Goal: Transaction & Acquisition: Download file/media

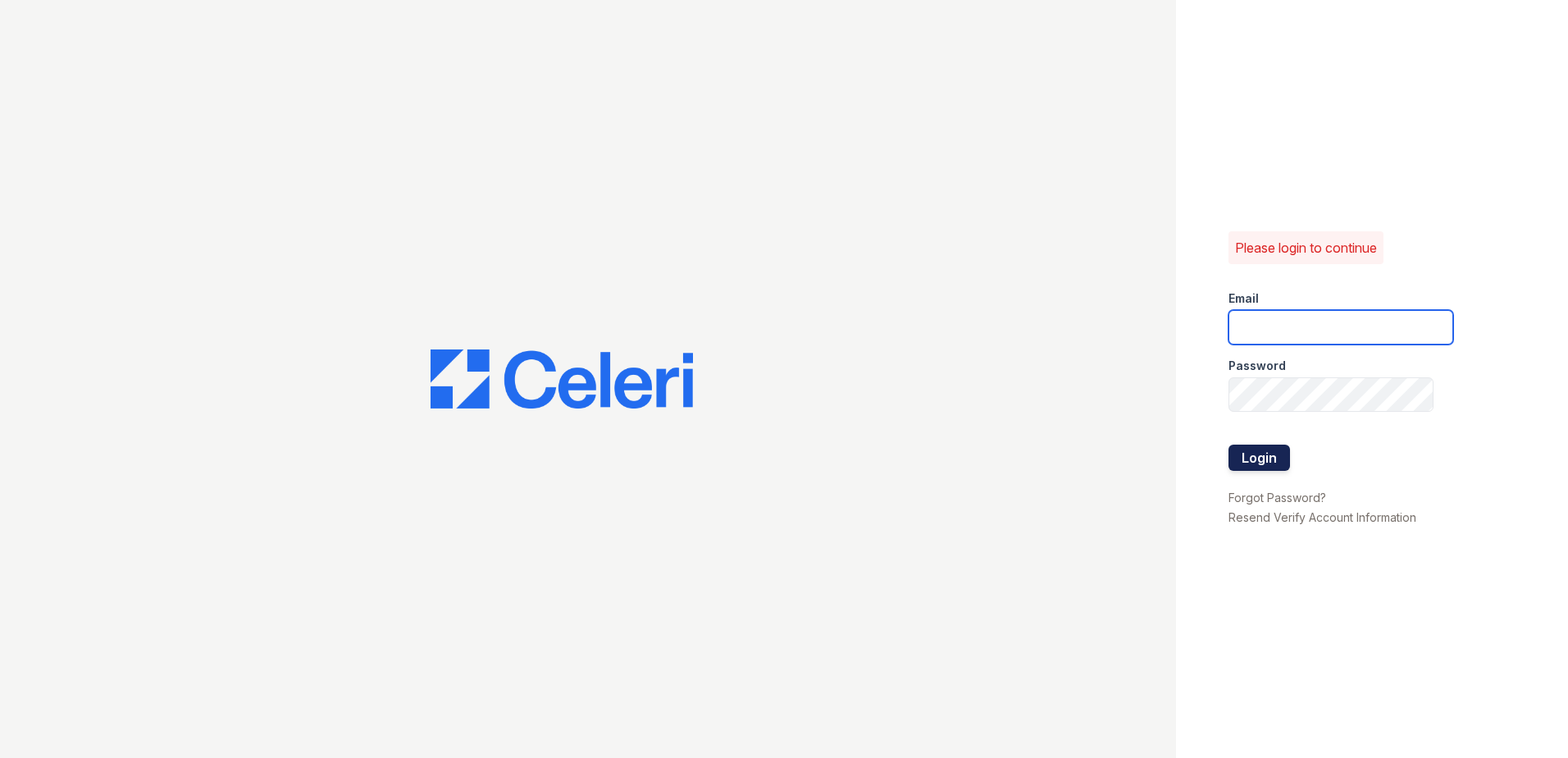
type input "[EMAIL_ADDRESS][DOMAIN_NAME]"
click at [1264, 452] on button "Login" at bounding box center [1259, 457] width 61 height 26
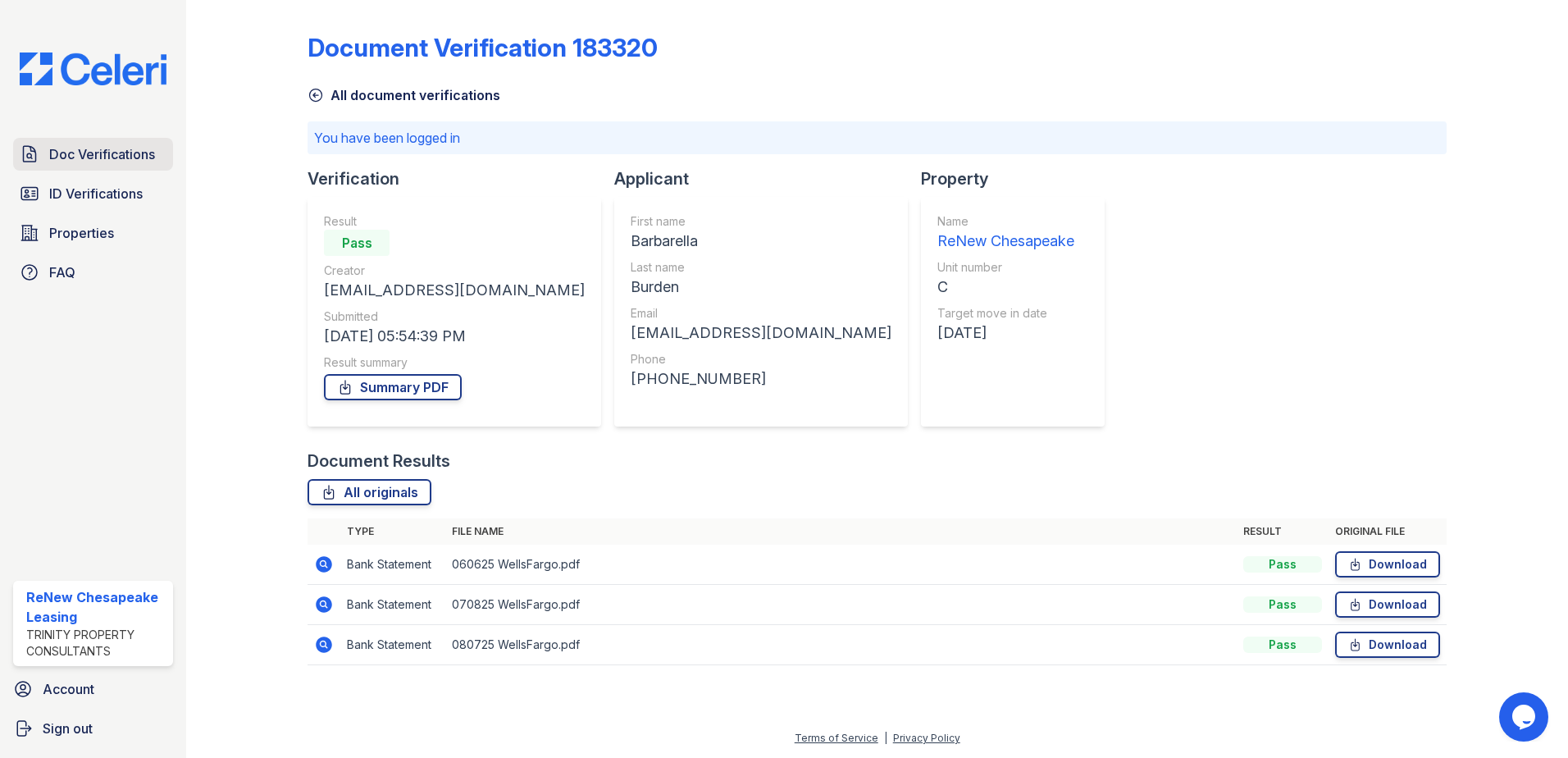
click at [96, 160] on span "Doc Verifications" at bounding box center [102, 154] width 106 height 20
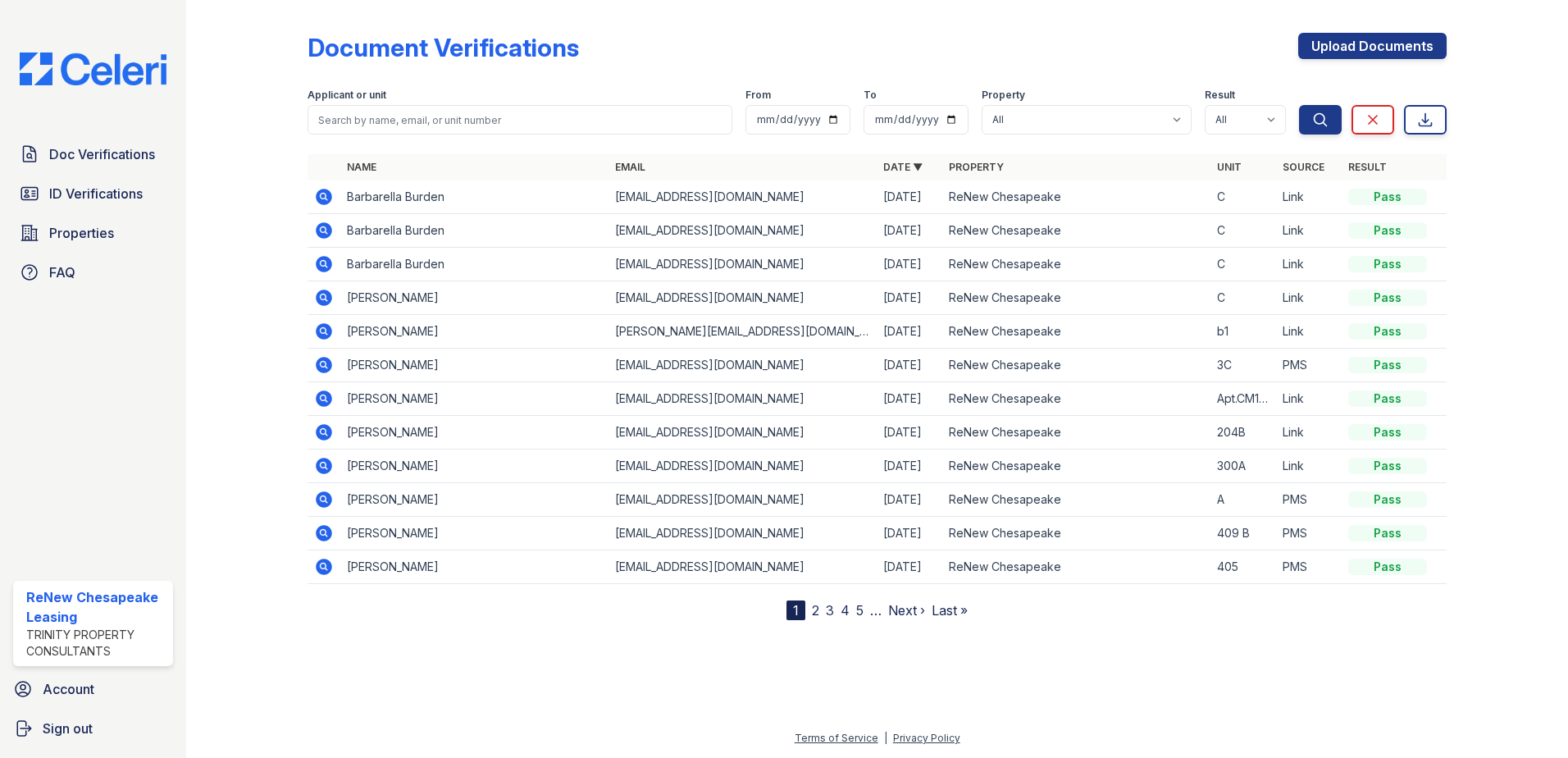
click at [321, 232] on icon at bounding box center [324, 230] width 20 height 20
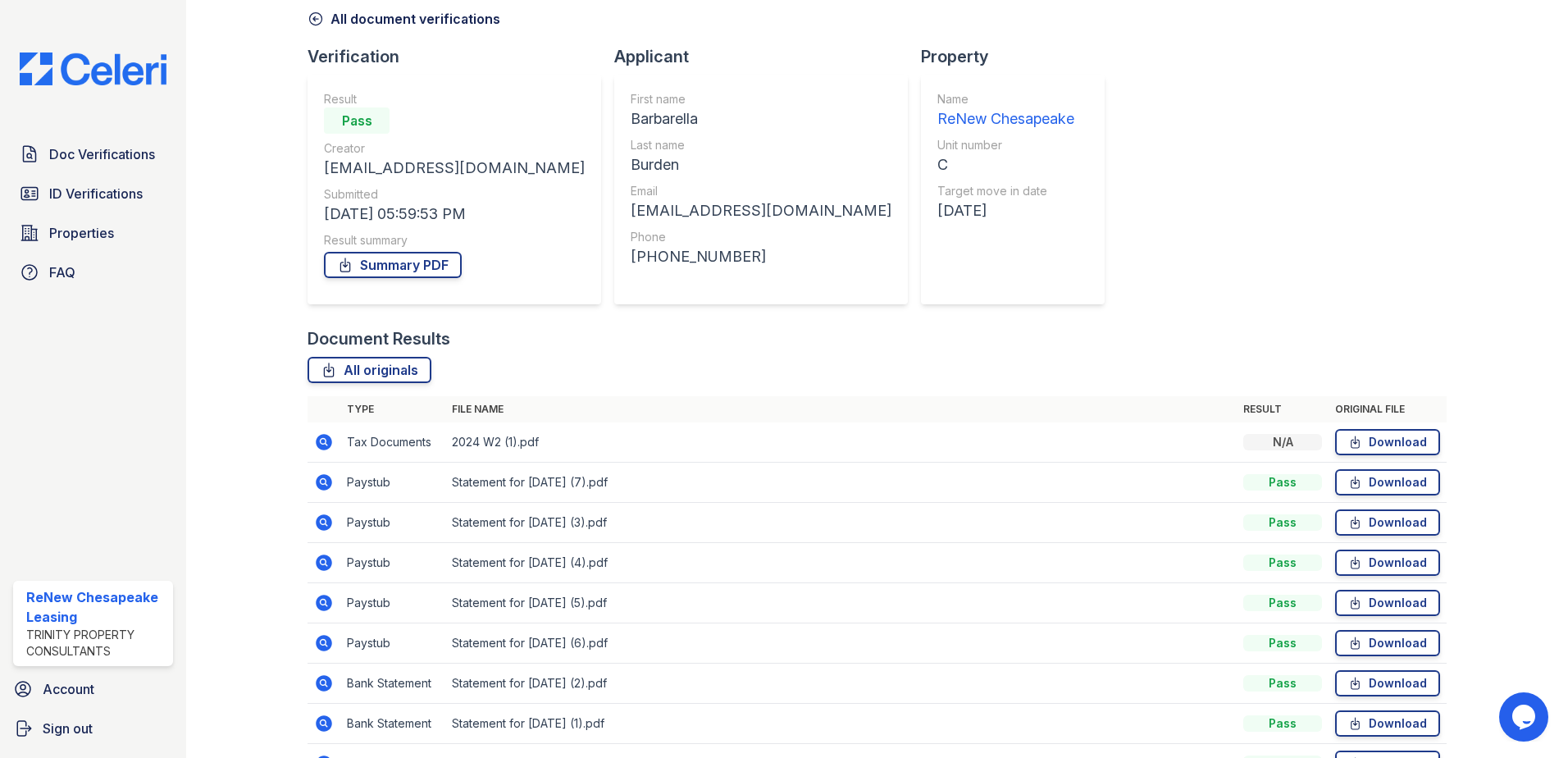
scroll to position [175, 0]
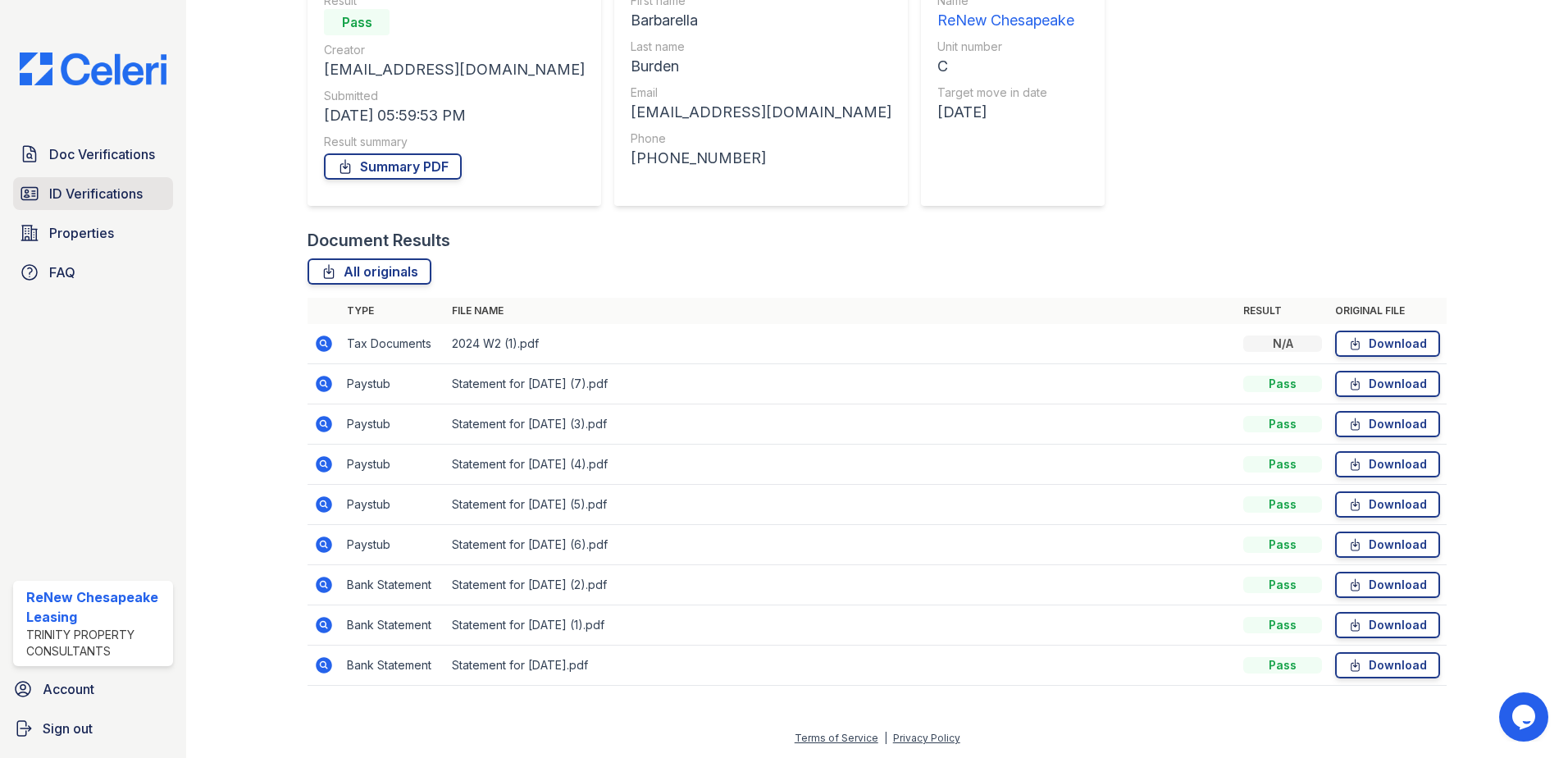
click at [97, 178] on div "Doc Verifications ID Verifications Properties FAQ" at bounding box center [94, 213] width 173 height 151
click at [111, 202] on span "ID Verifications" at bounding box center [96, 193] width 94 height 20
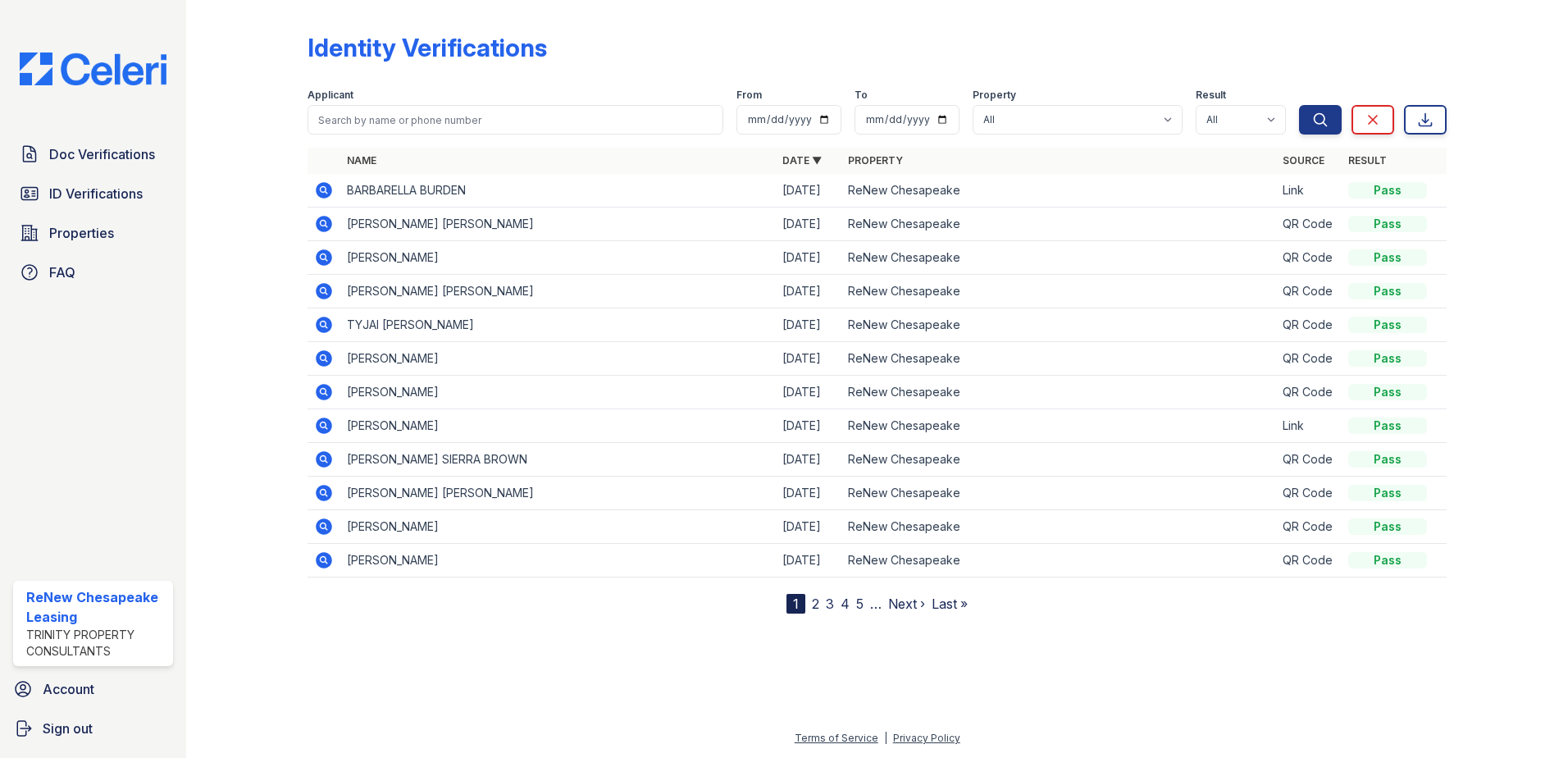
click at [321, 185] on icon at bounding box center [324, 190] width 16 height 16
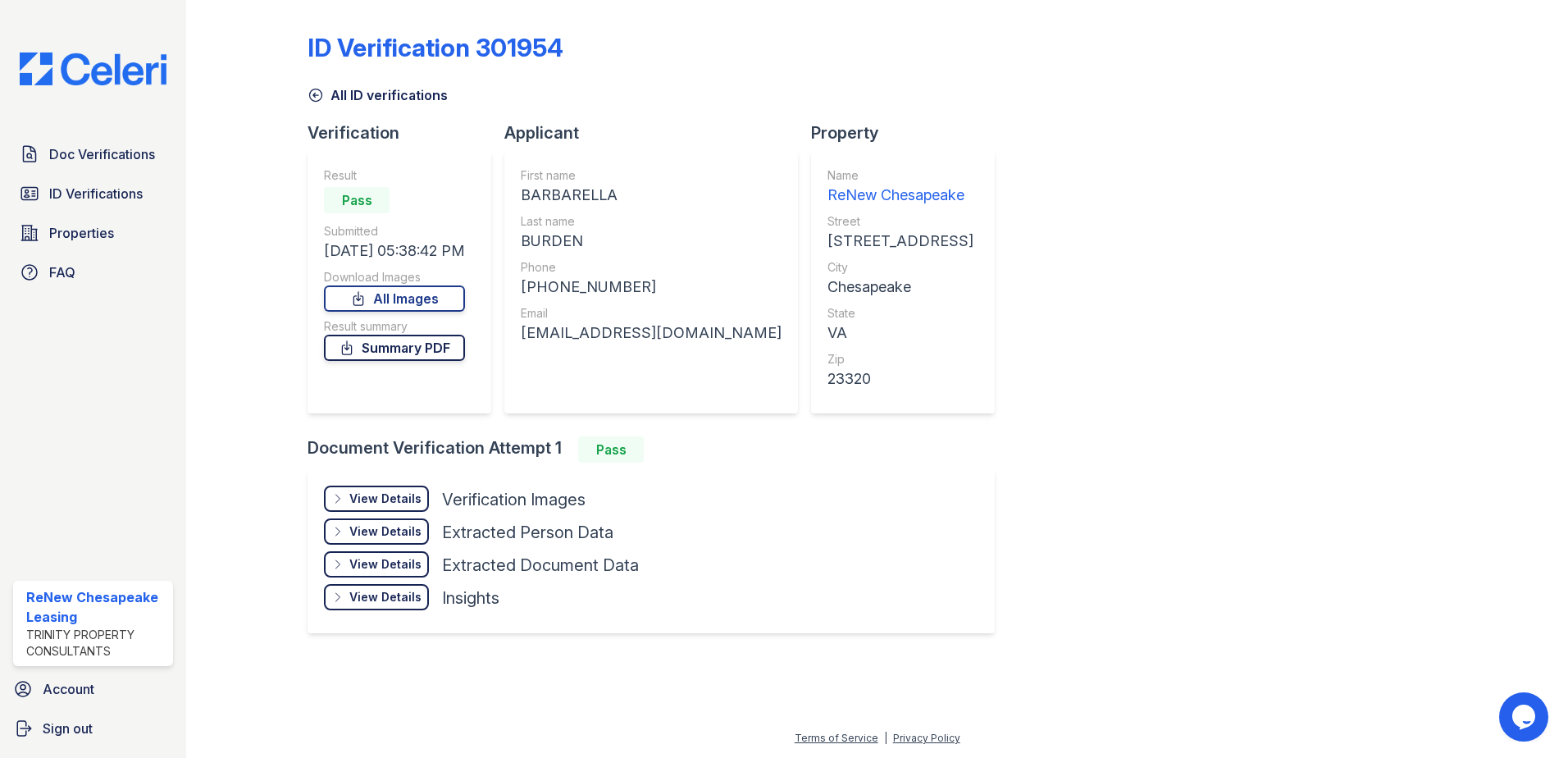
click at [435, 346] on link "Summary PDF" at bounding box center [394, 347] width 141 height 26
click at [442, 305] on link "All Images" at bounding box center [394, 299] width 141 height 26
click at [423, 296] on link "All Images" at bounding box center [394, 299] width 141 height 26
click at [89, 180] on link "ID Verifications" at bounding box center [93, 194] width 160 height 33
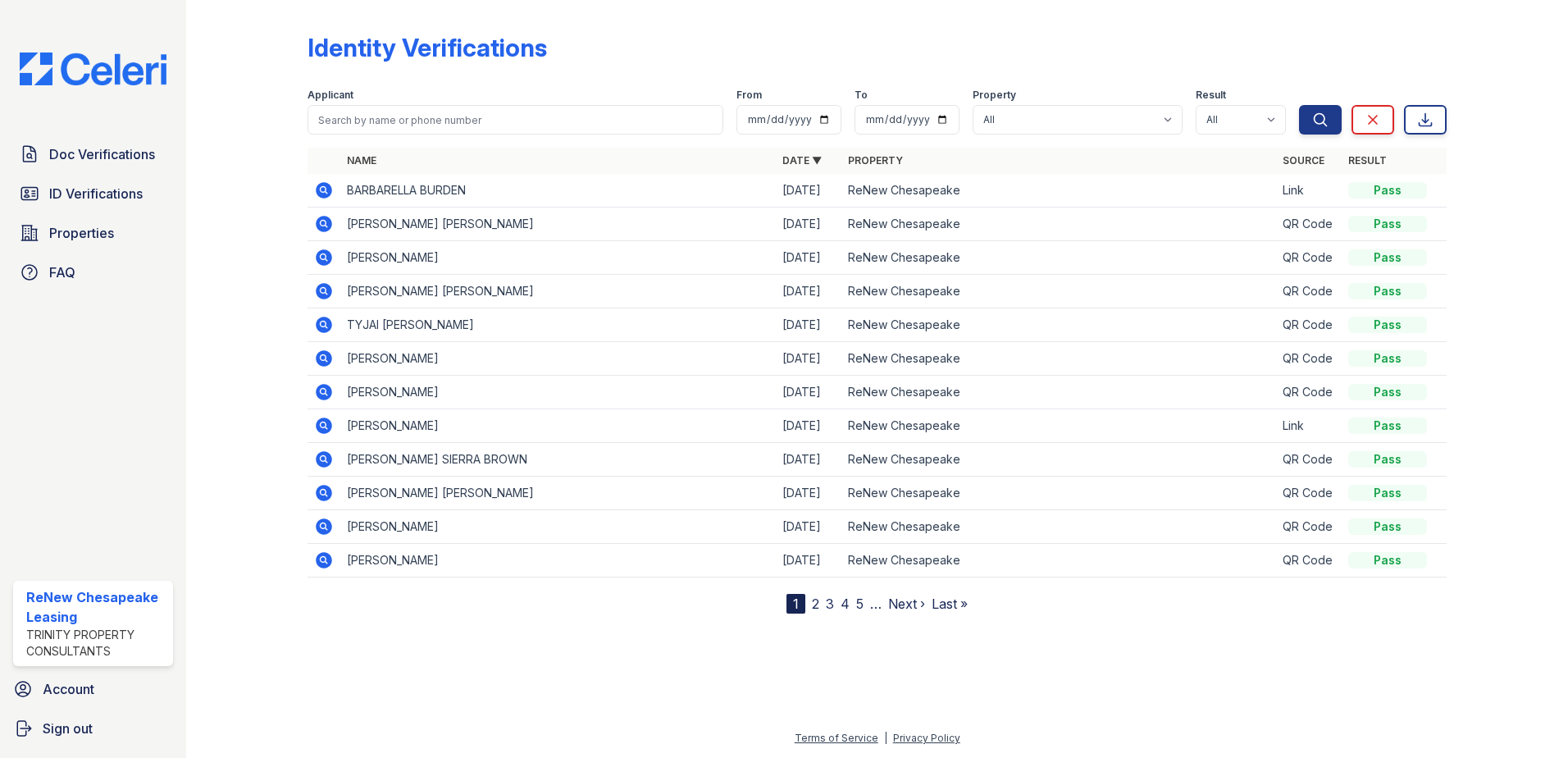
click at [813, 599] on link "2" at bounding box center [816, 604] width 8 height 16
click at [322, 224] on icon at bounding box center [322, 223] width 4 height 4
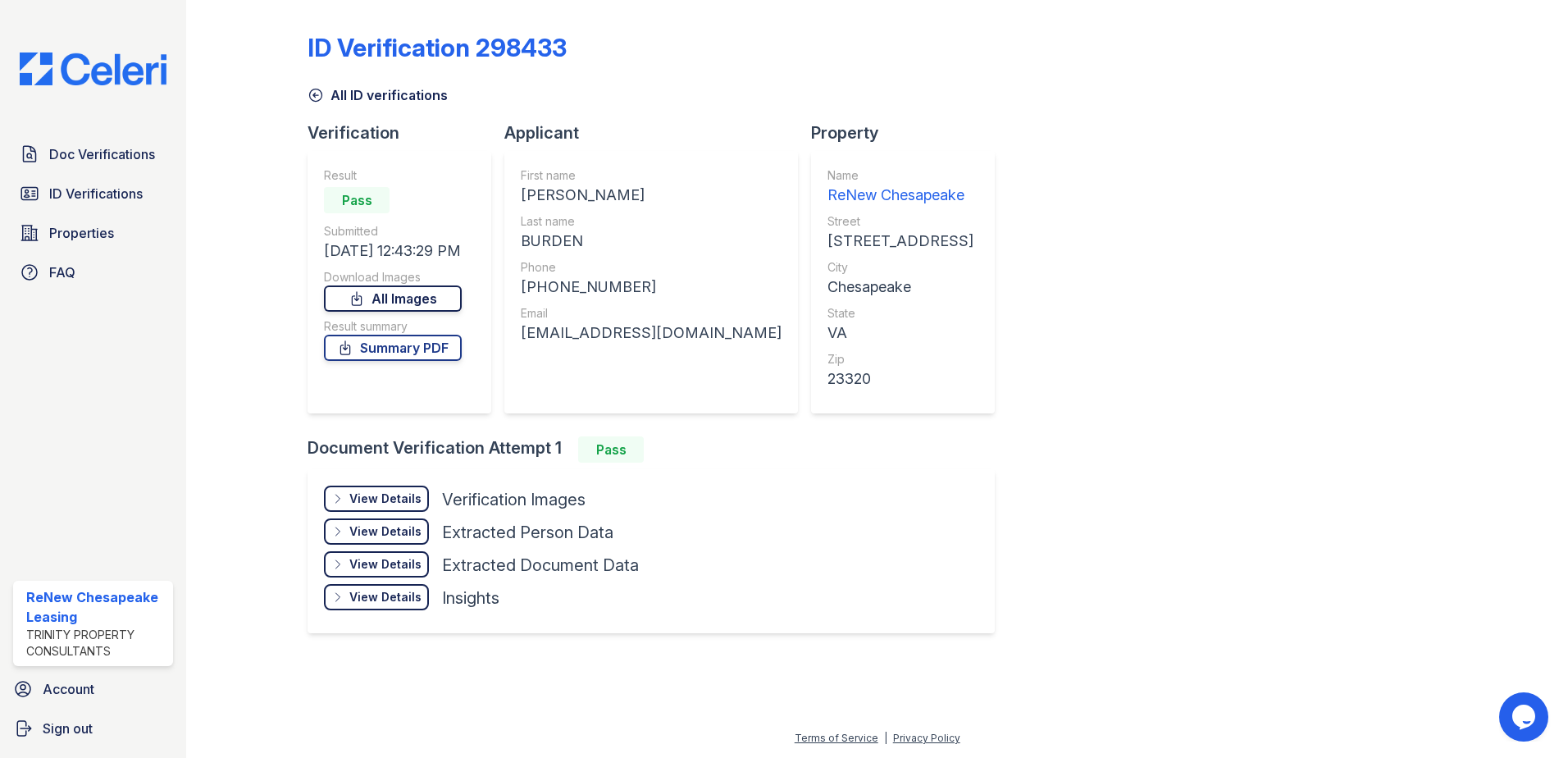
click at [424, 304] on link "All Images" at bounding box center [392, 299] width 138 height 26
click at [54, 159] on span "Doc Verifications" at bounding box center [102, 154] width 106 height 20
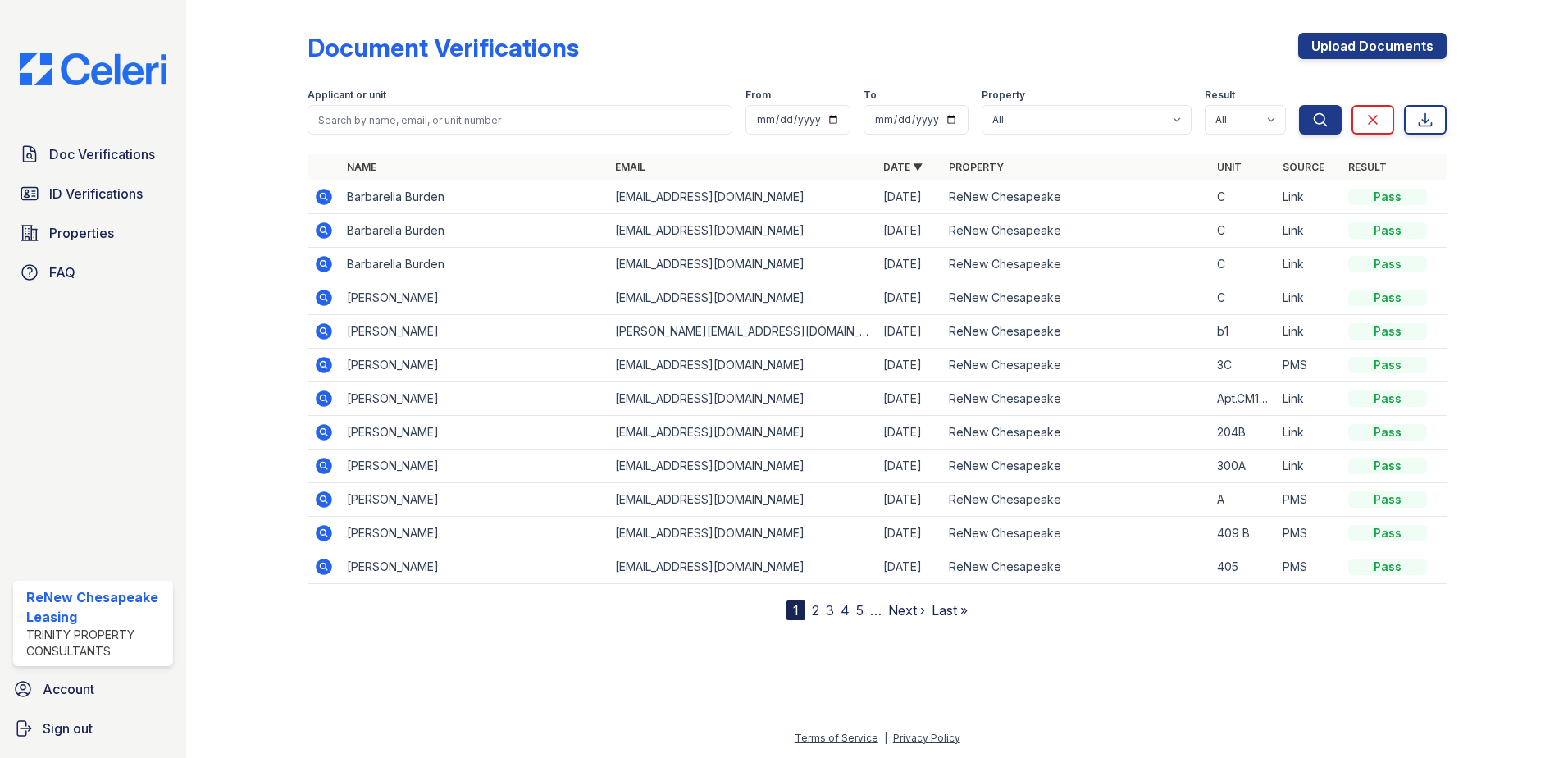
click at [320, 291] on icon at bounding box center [324, 297] width 16 height 16
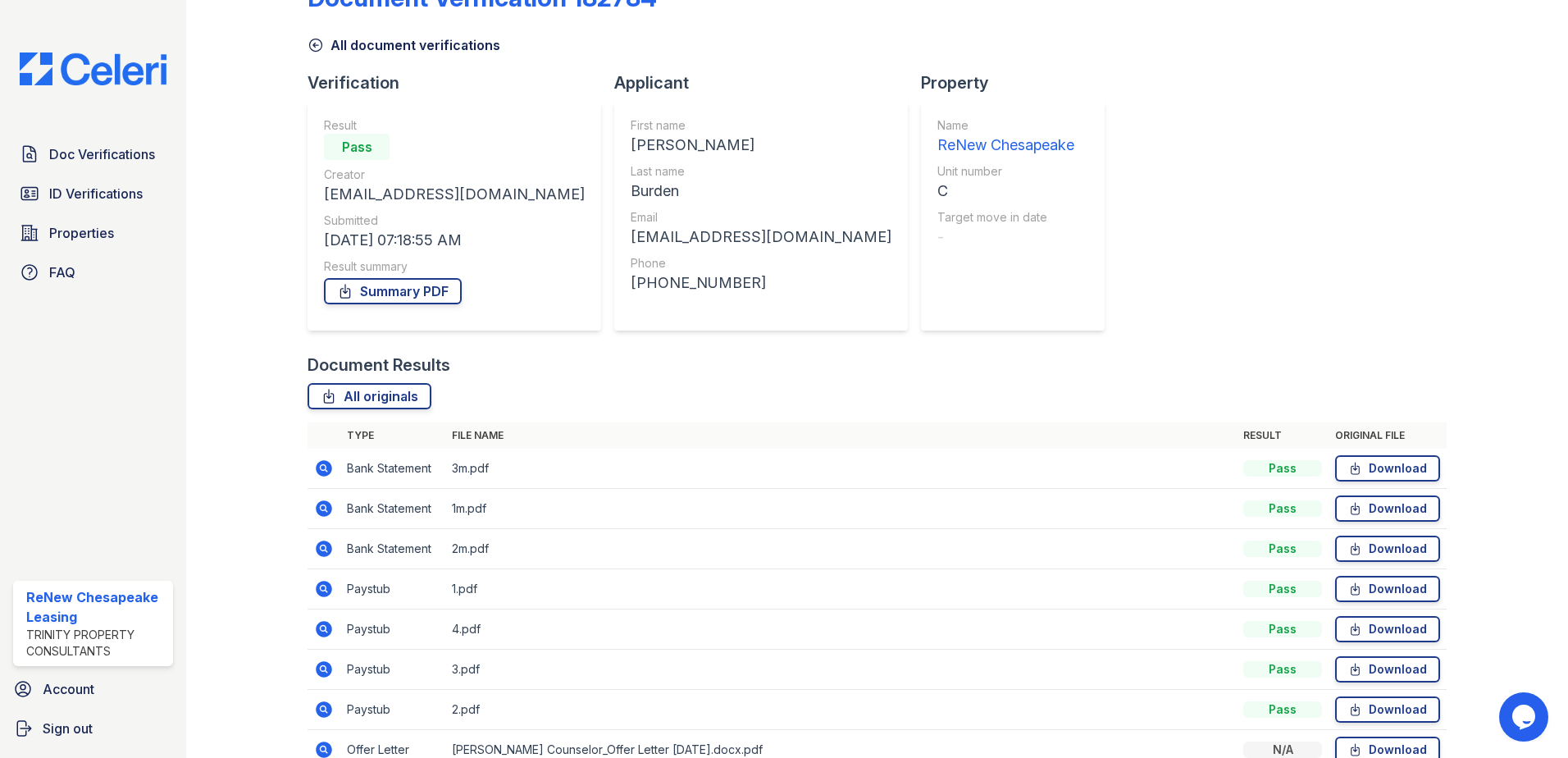
scroll to position [134, 0]
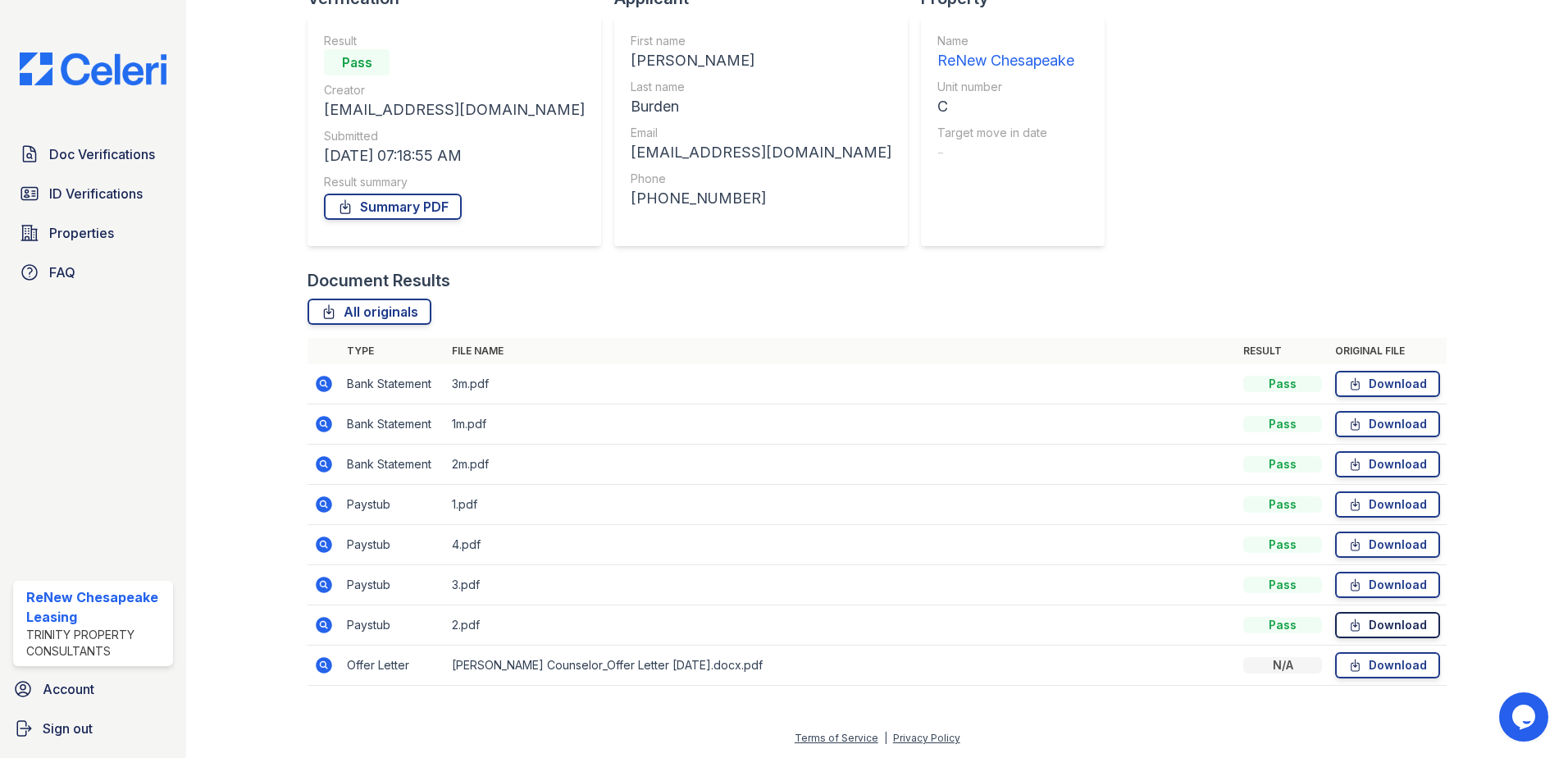
click at [1385, 623] on link "Download" at bounding box center [1387, 625] width 105 height 26
click at [1353, 664] on icon at bounding box center [1355, 665] width 14 height 16
click at [1380, 669] on link "Download" at bounding box center [1387, 665] width 105 height 26
click at [49, 155] on span "Doc Verifications" at bounding box center [102, 154] width 106 height 20
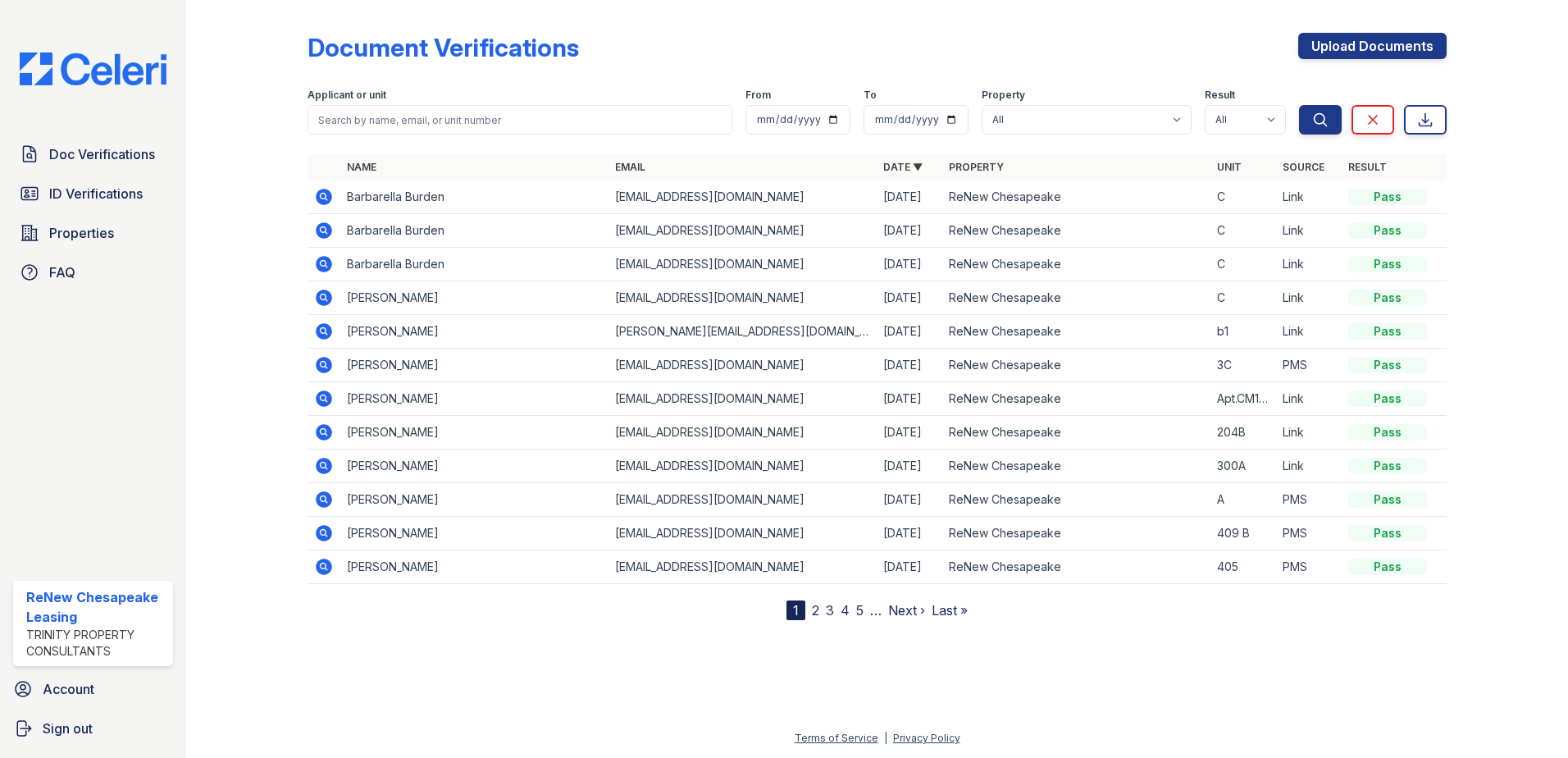
click at [326, 231] on icon at bounding box center [324, 230] width 20 height 20
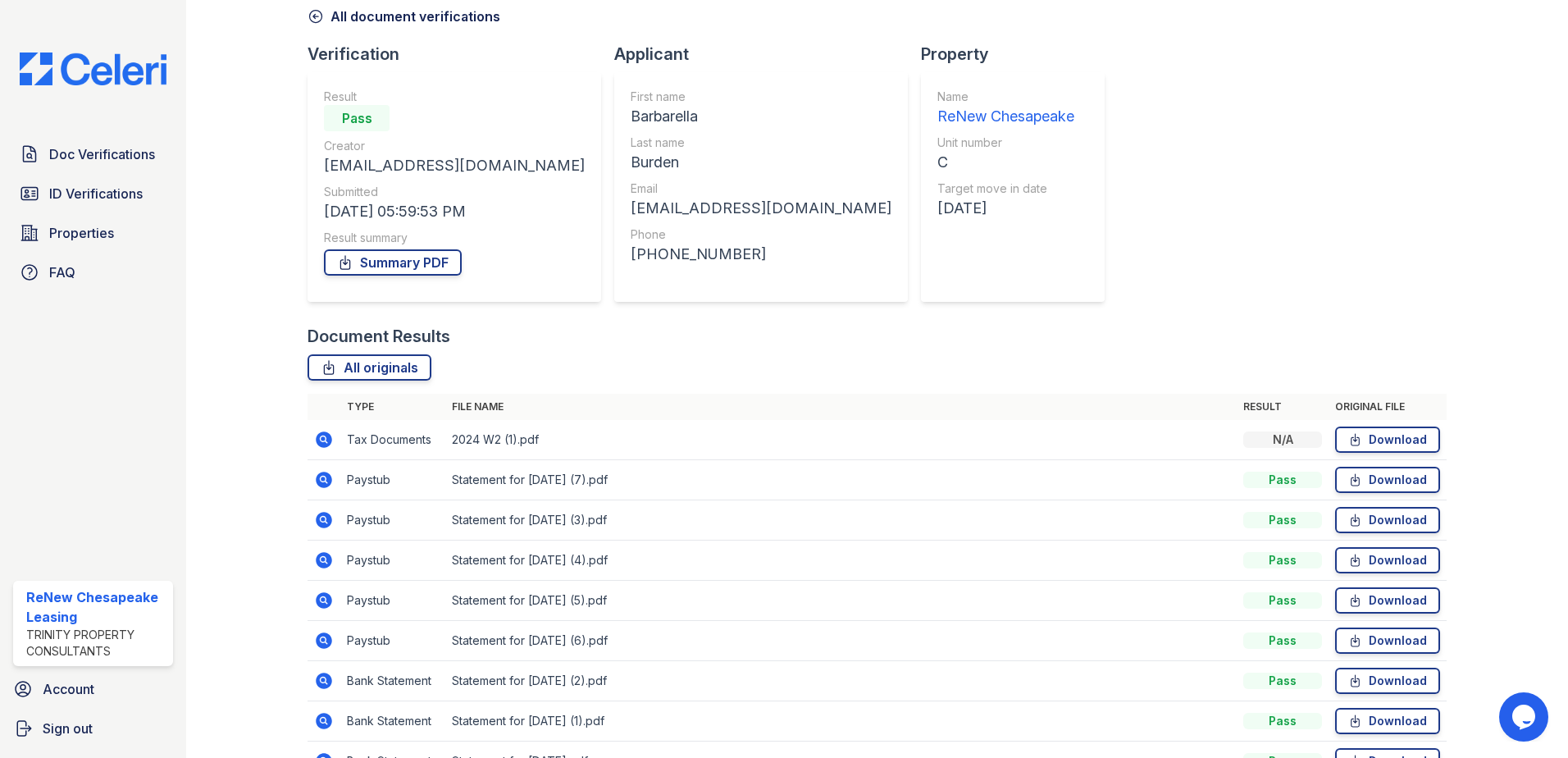
scroll to position [175, 0]
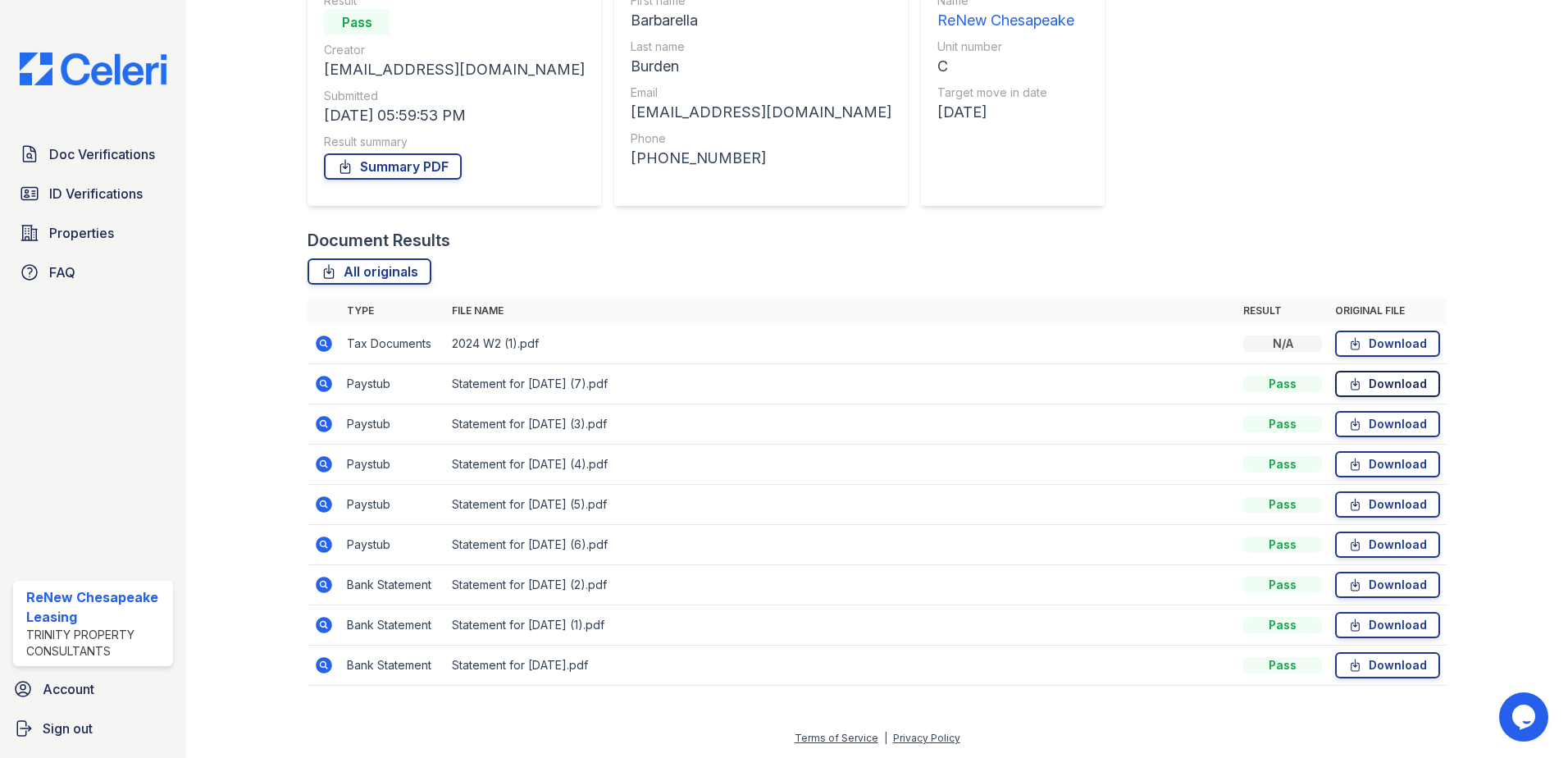
click at [1351, 386] on icon at bounding box center [1355, 384] width 14 height 16
click at [1366, 421] on link "Download" at bounding box center [1387, 424] width 105 height 26
click at [1356, 465] on link "Download" at bounding box center [1387, 464] width 105 height 26
click at [1399, 508] on link "Download" at bounding box center [1387, 504] width 105 height 26
click at [1369, 585] on link "Download" at bounding box center [1387, 585] width 105 height 26
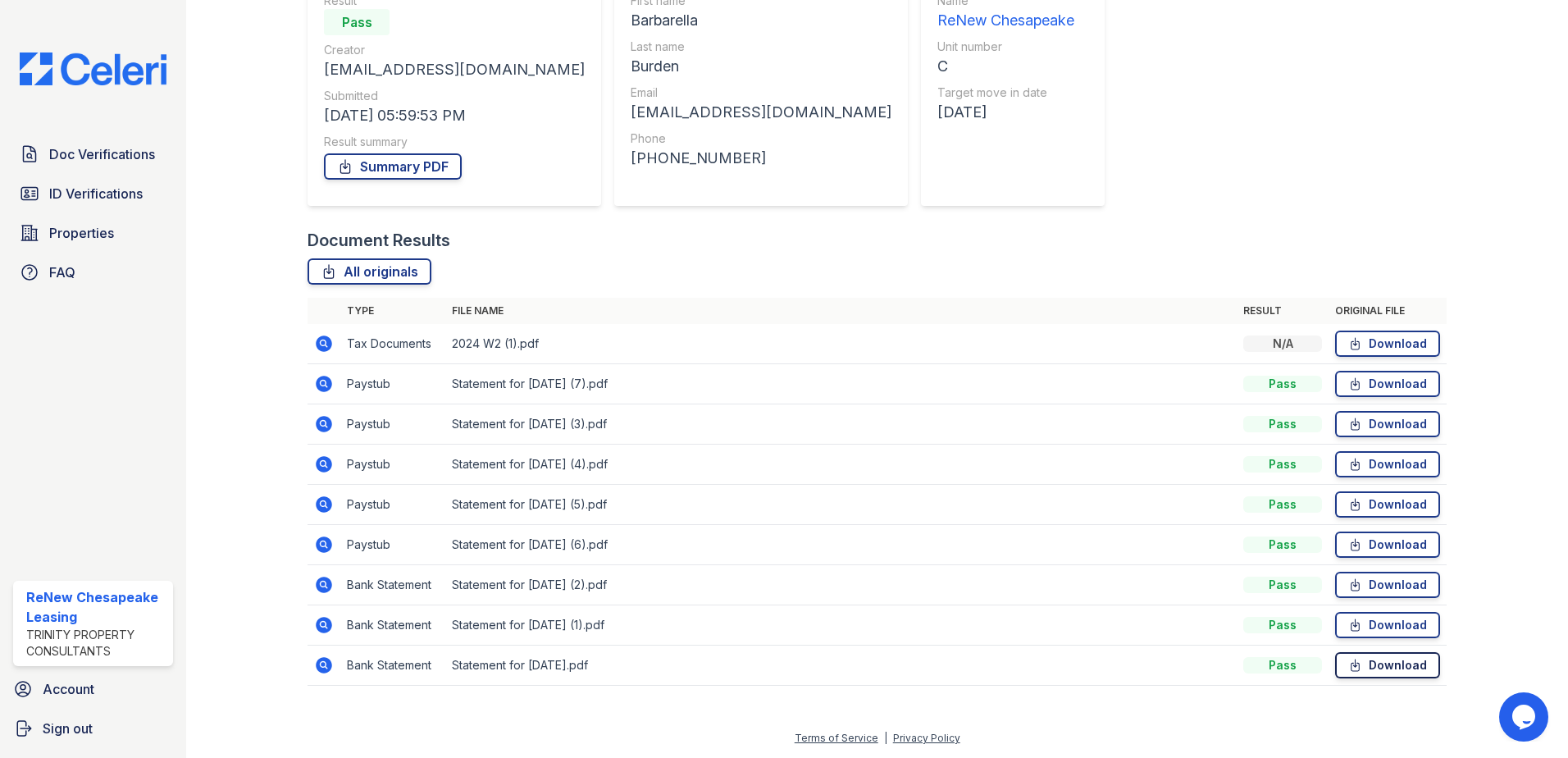
click at [1385, 659] on link "Download" at bounding box center [1387, 665] width 105 height 26
click at [1385, 630] on link "Download" at bounding box center [1387, 625] width 105 height 26
click at [1396, 585] on link "Download" at bounding box center [1387, 585] width 105 height 26
click at [126, 160] on span "Doc Verifications" at bounding box center [102, 154] width 106 height 20
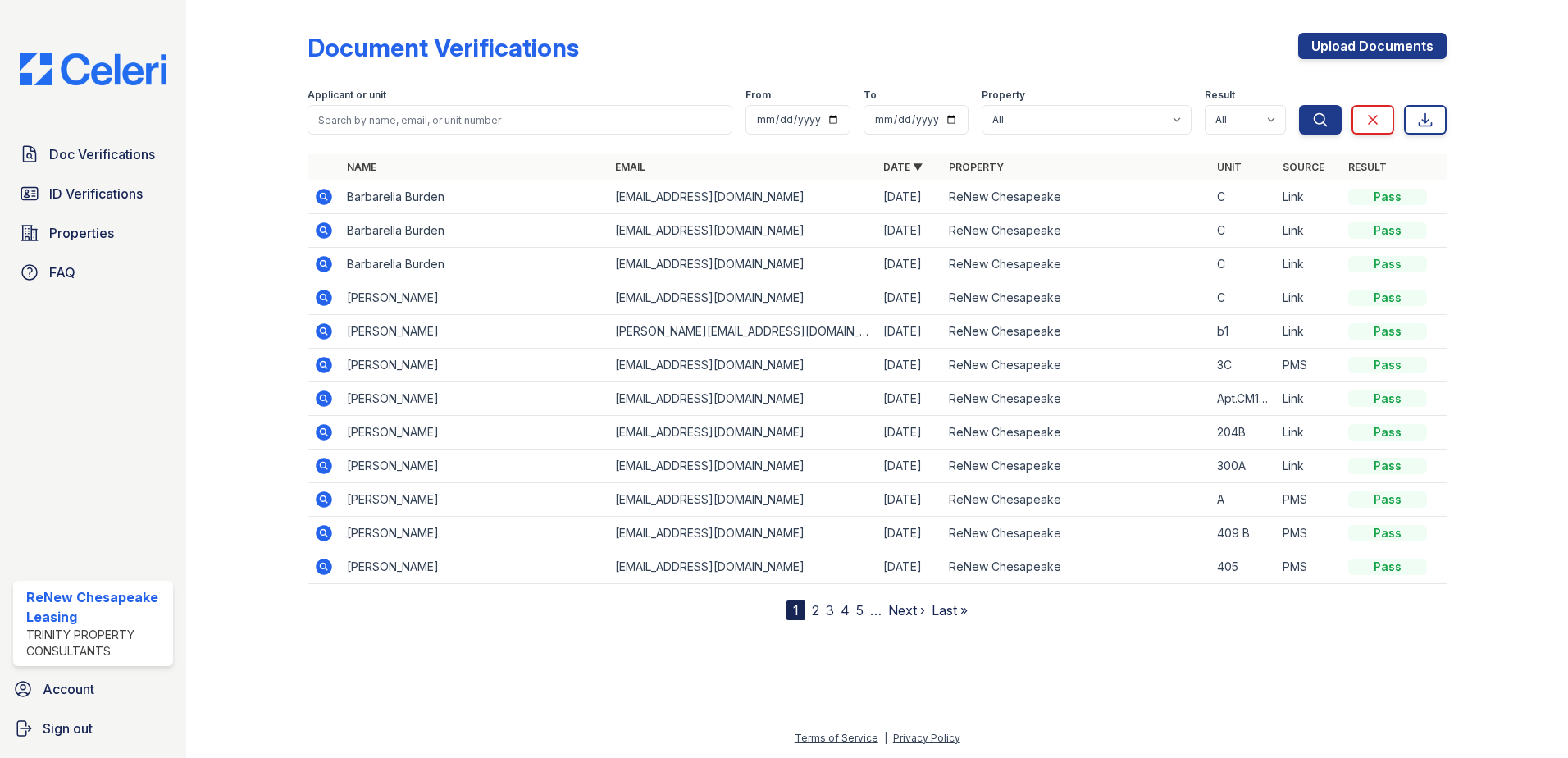
click at [319, 267] on icon at bounding box center [324, 263] width 16 height 16
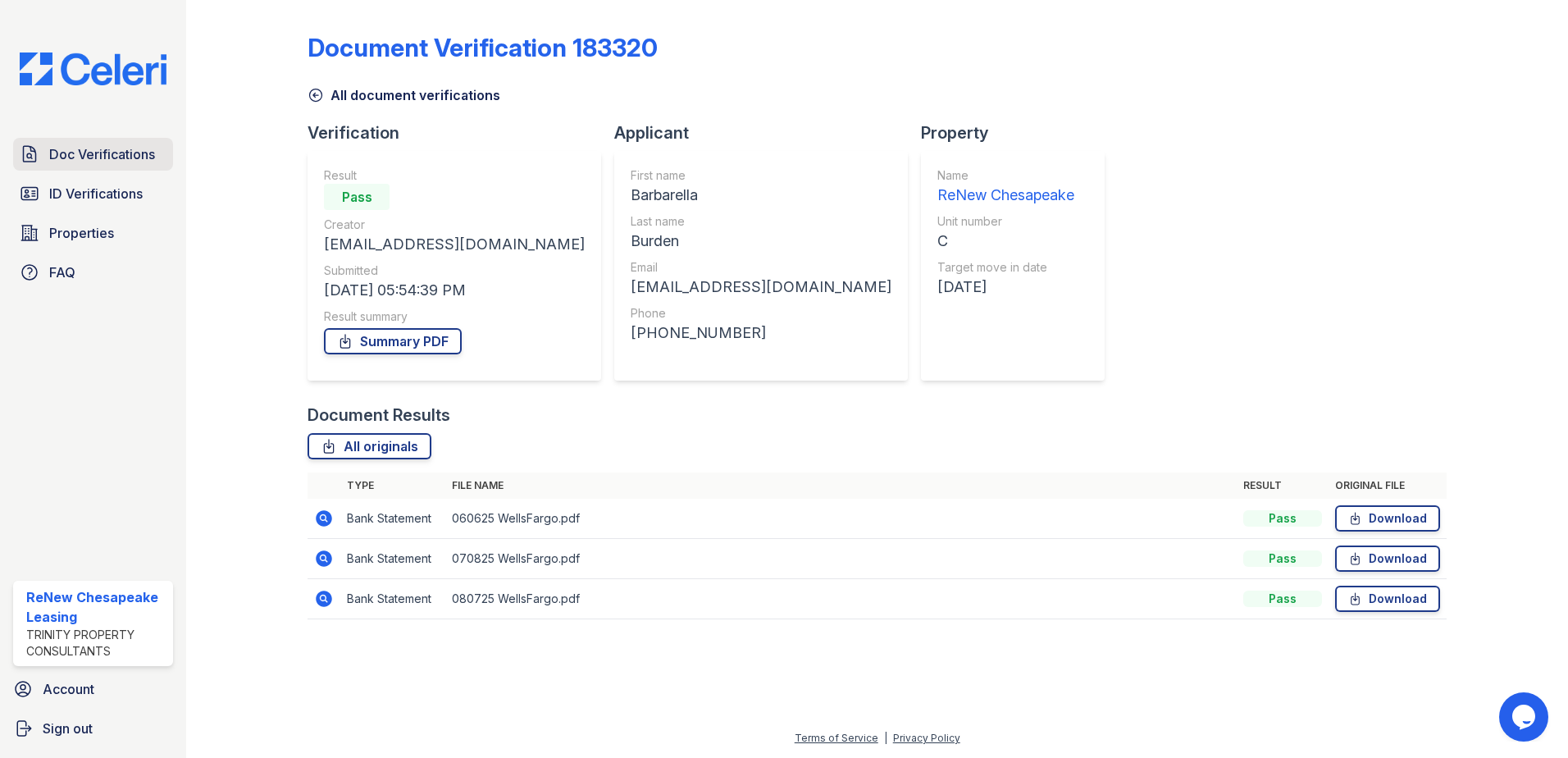
click at [72, 153] on span "Doc Verifications" at bounding box center [102, 154] width 106 height 20
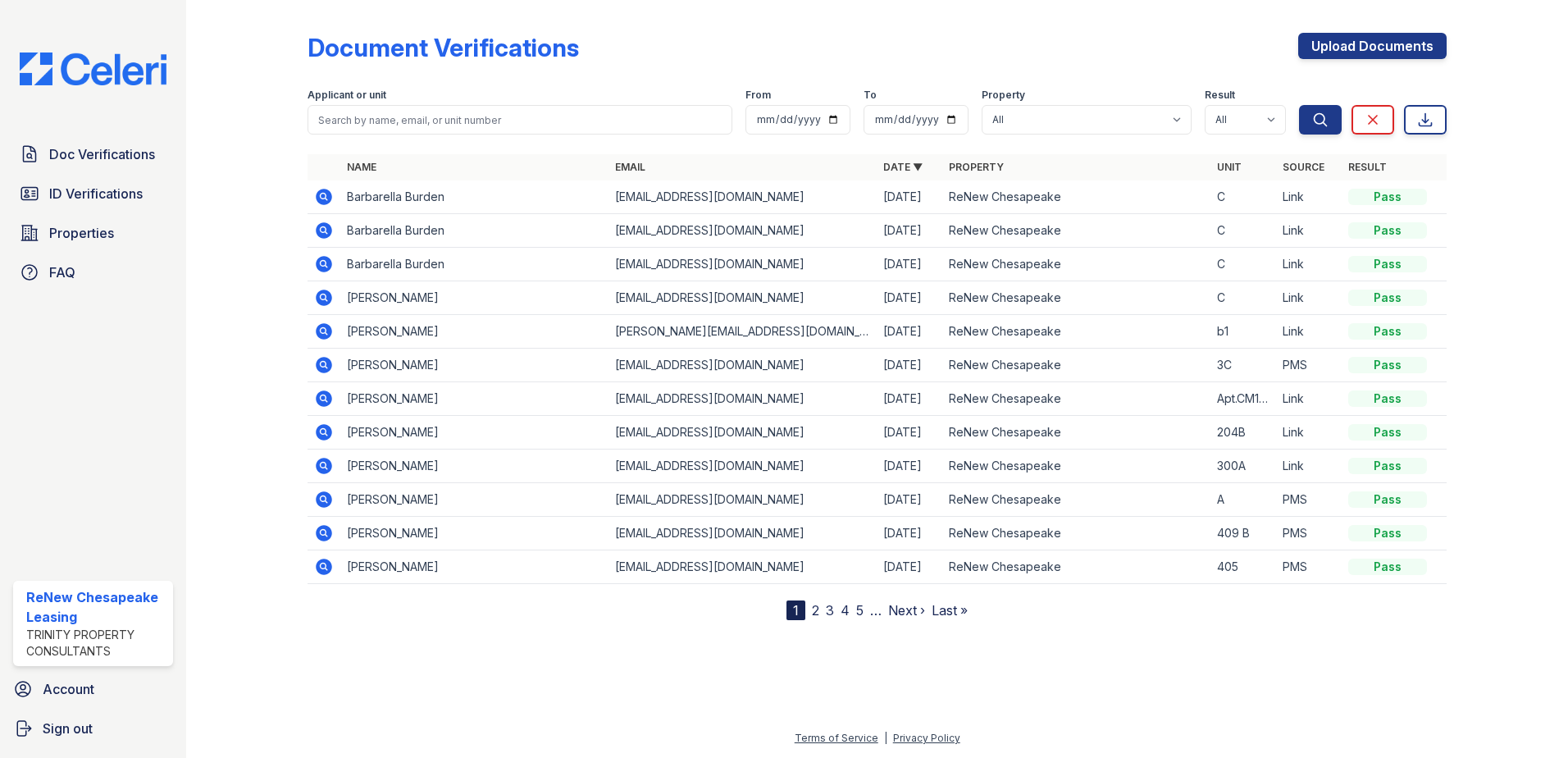
click at [329, 236] on icon at bounding box center [324, 230] width 16 height 16
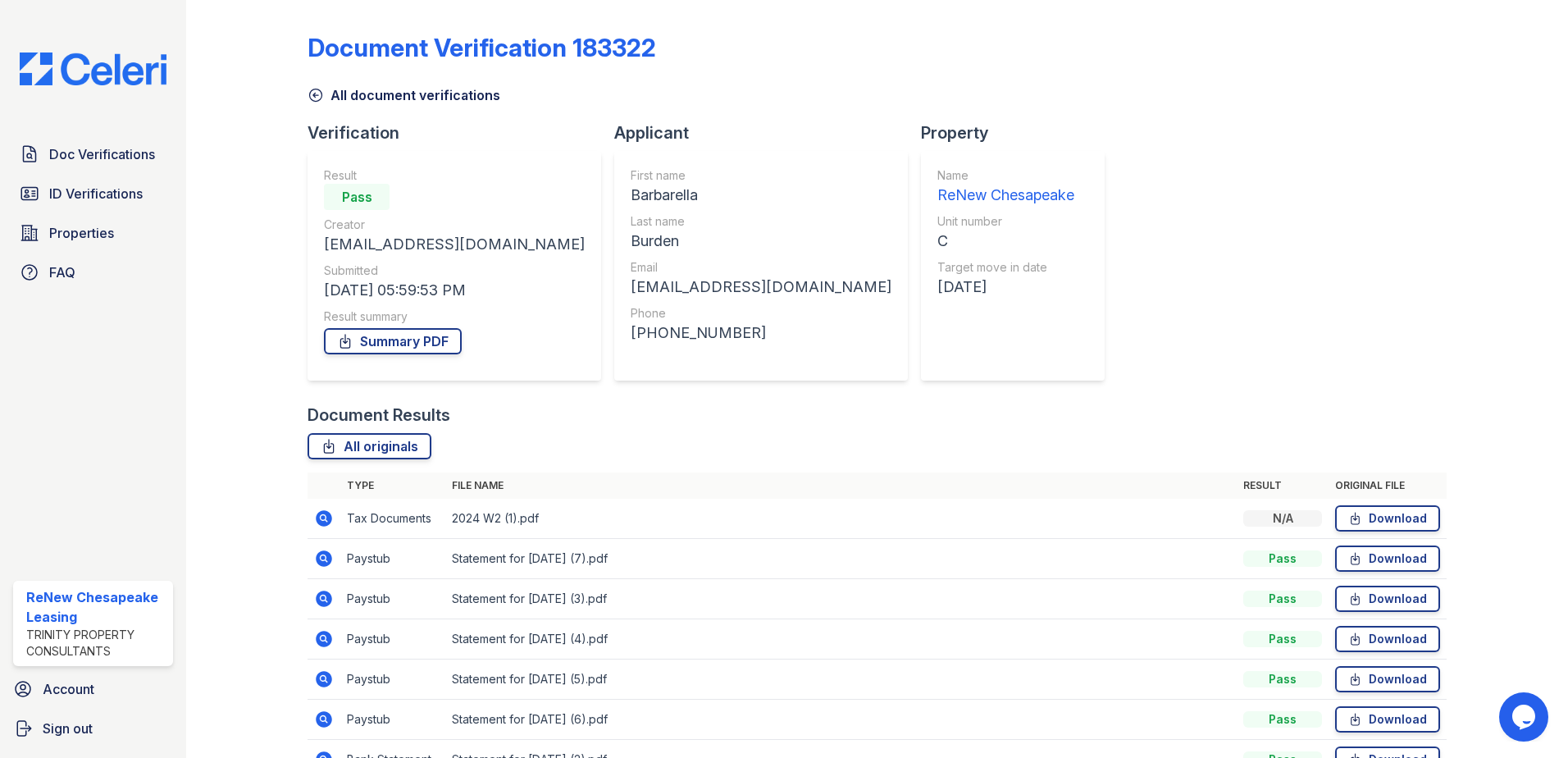
scroll to position [175, 0]
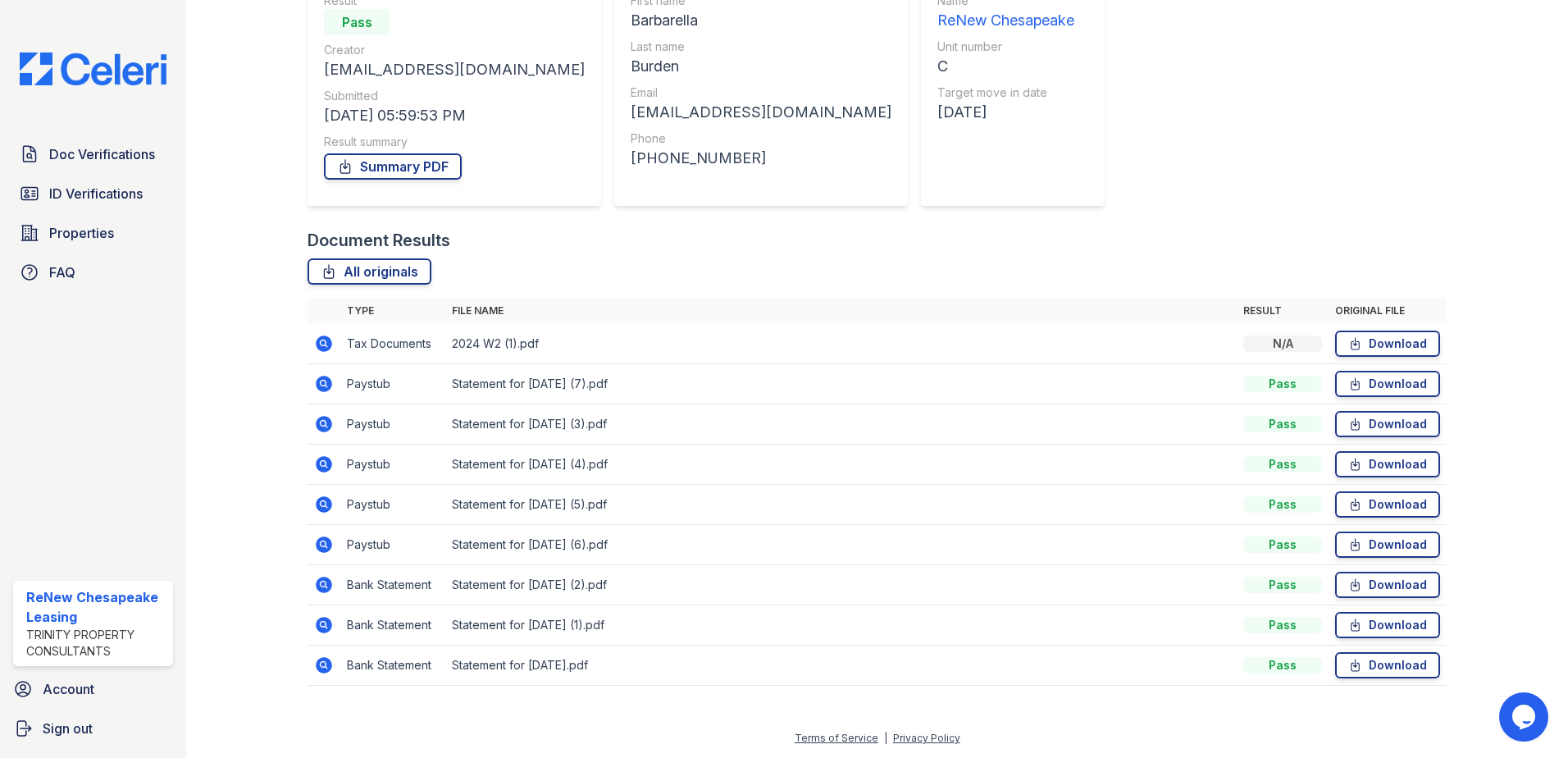
drag, startPoint x: 88, startPoint y: 152, endPoint x: 215, endPoint y: 146, distance: 127.1
click at [87, 152] on span "Doc Verifications" at bounding box center [102, 154] width 106 height 20
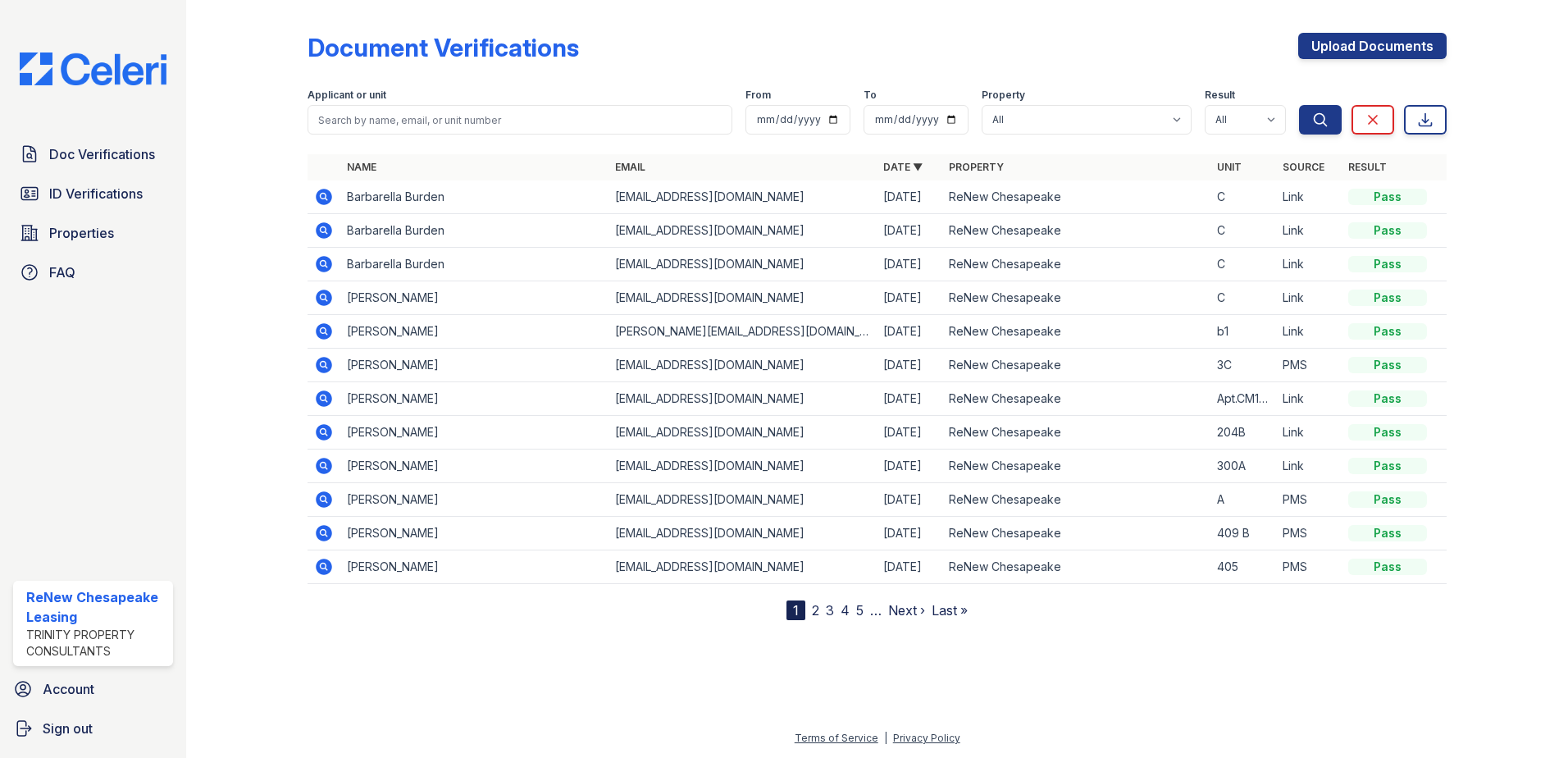
click at [320, 201] on icon at bounding box center [324, 197] width 16 height 16
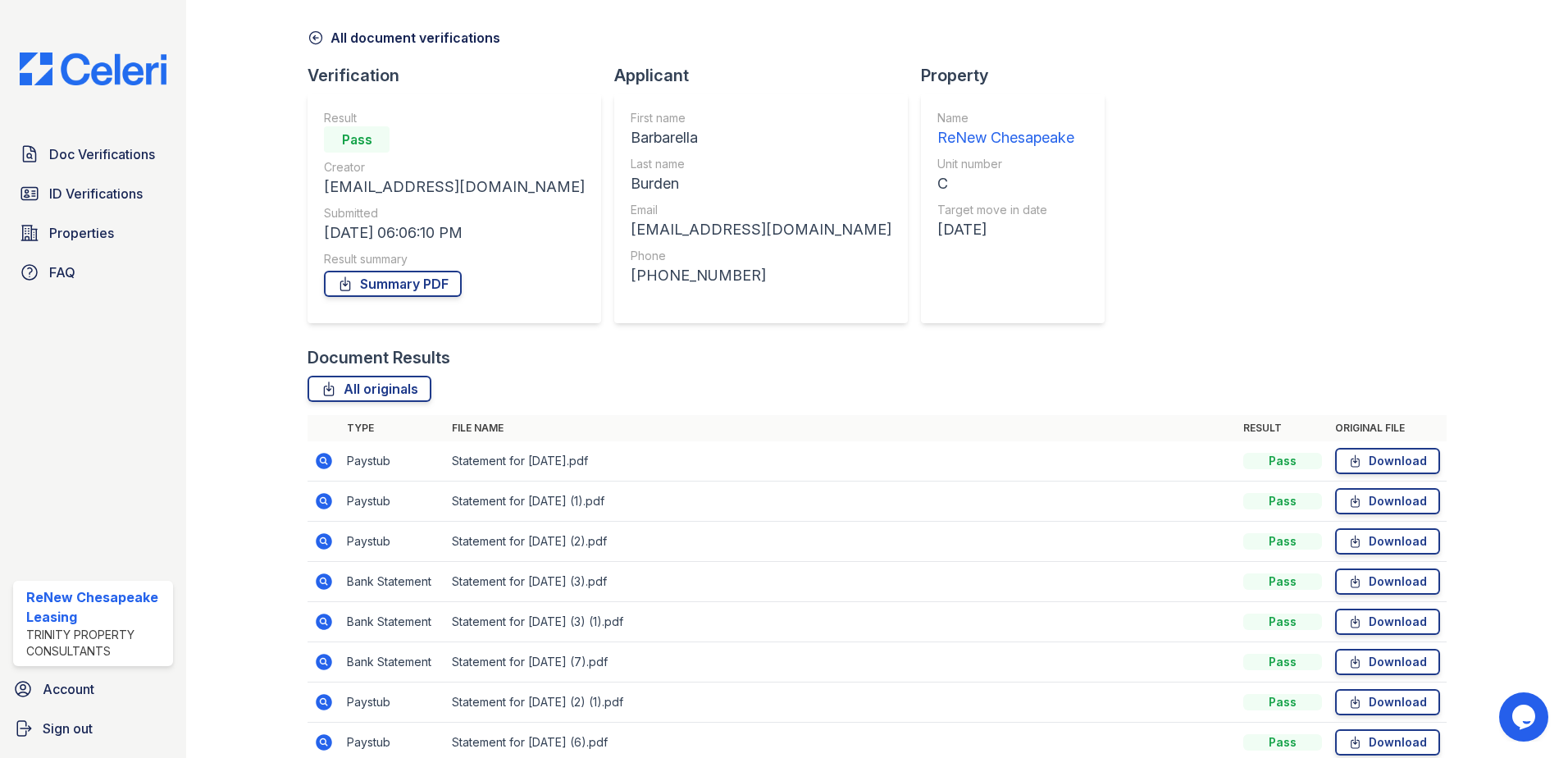
scroll to position [134, 0]
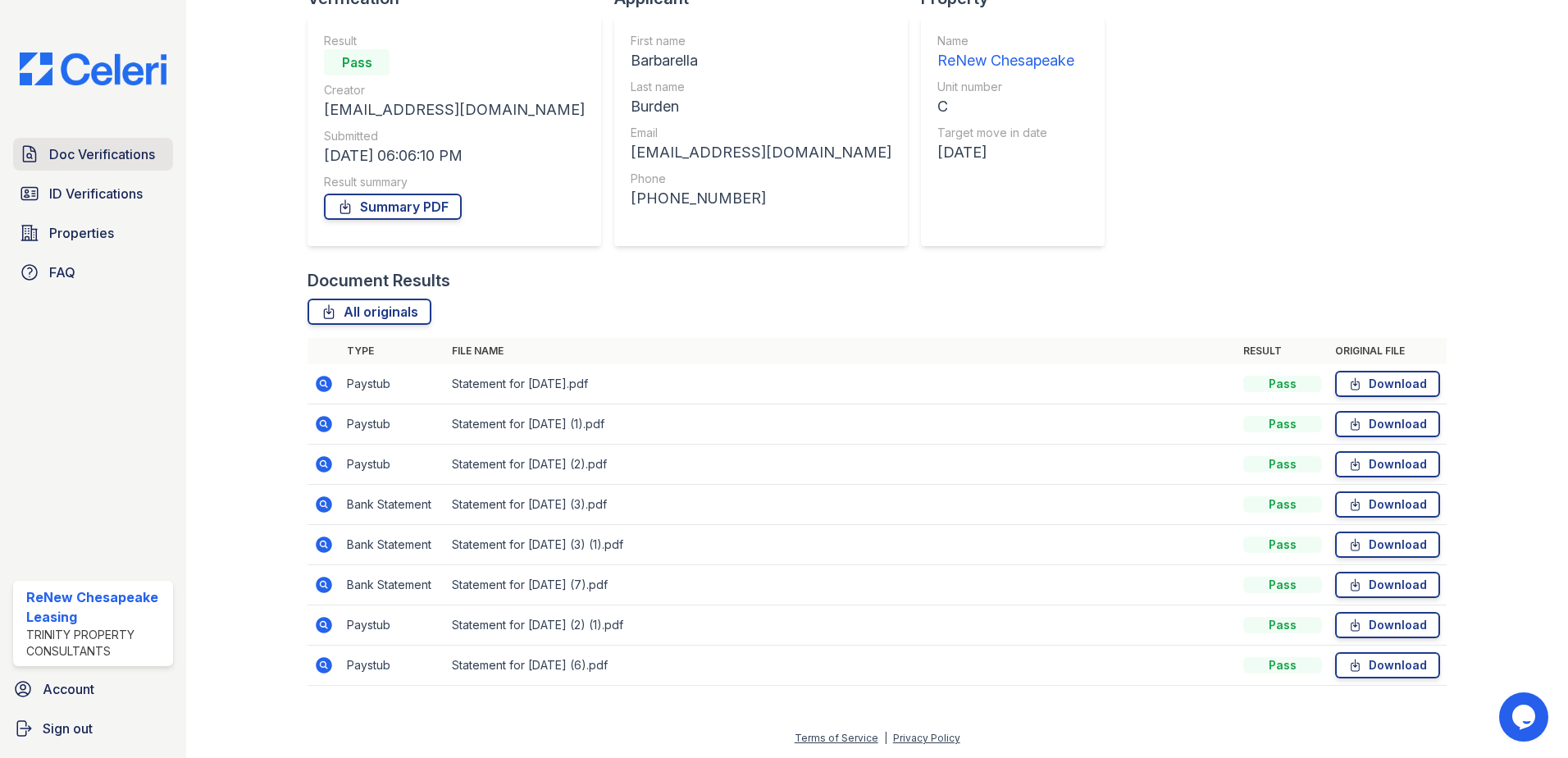
click at [61, 155] on span "Doc Verifications" at bounding box center [102, 154] width 106 height 20
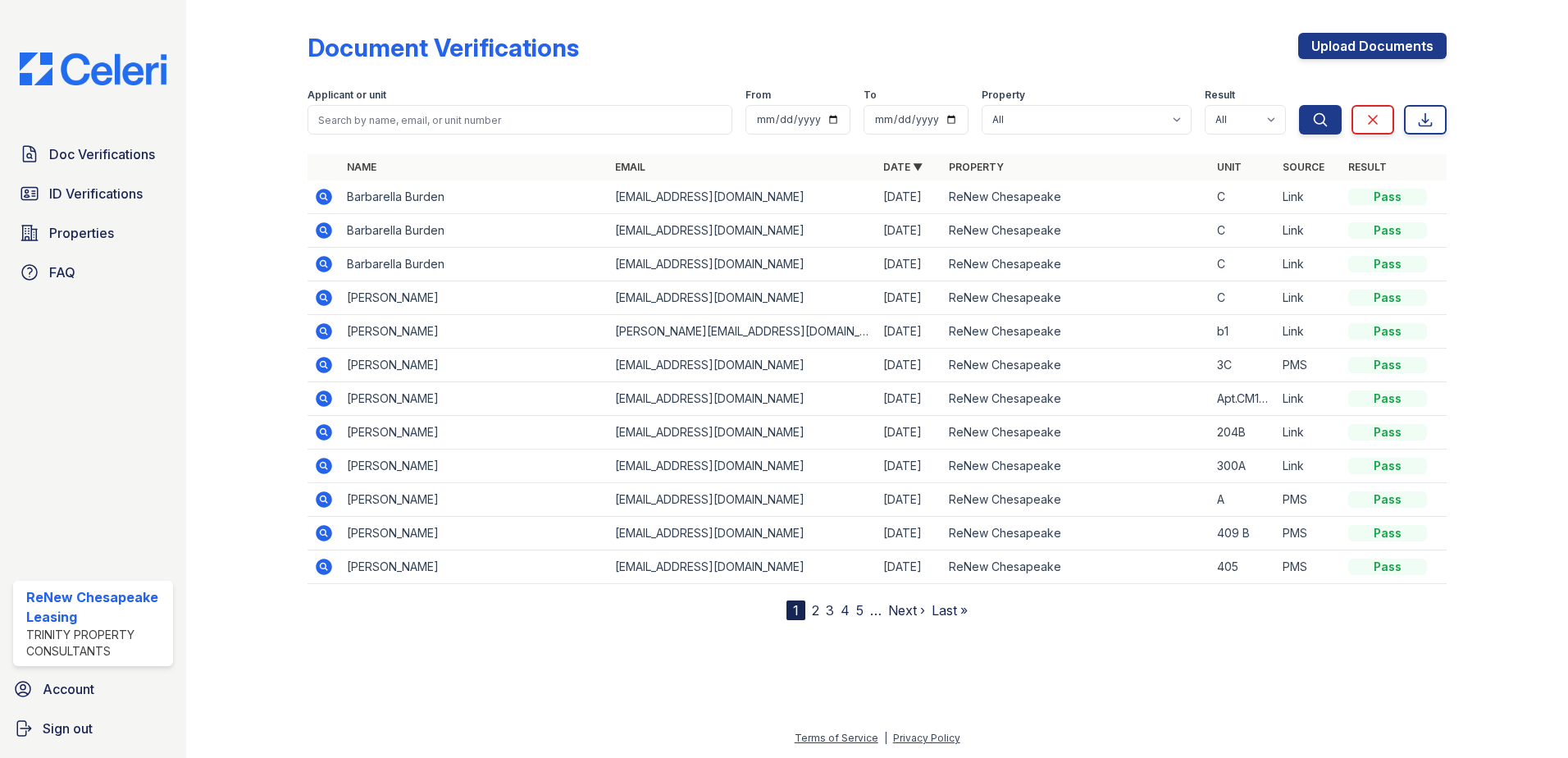
click at [313, 263] on td at bounding box center [324, 264] width 33 height 34
click at [318, 264] on icon at bounding box center [324, 263] width 16 height 16
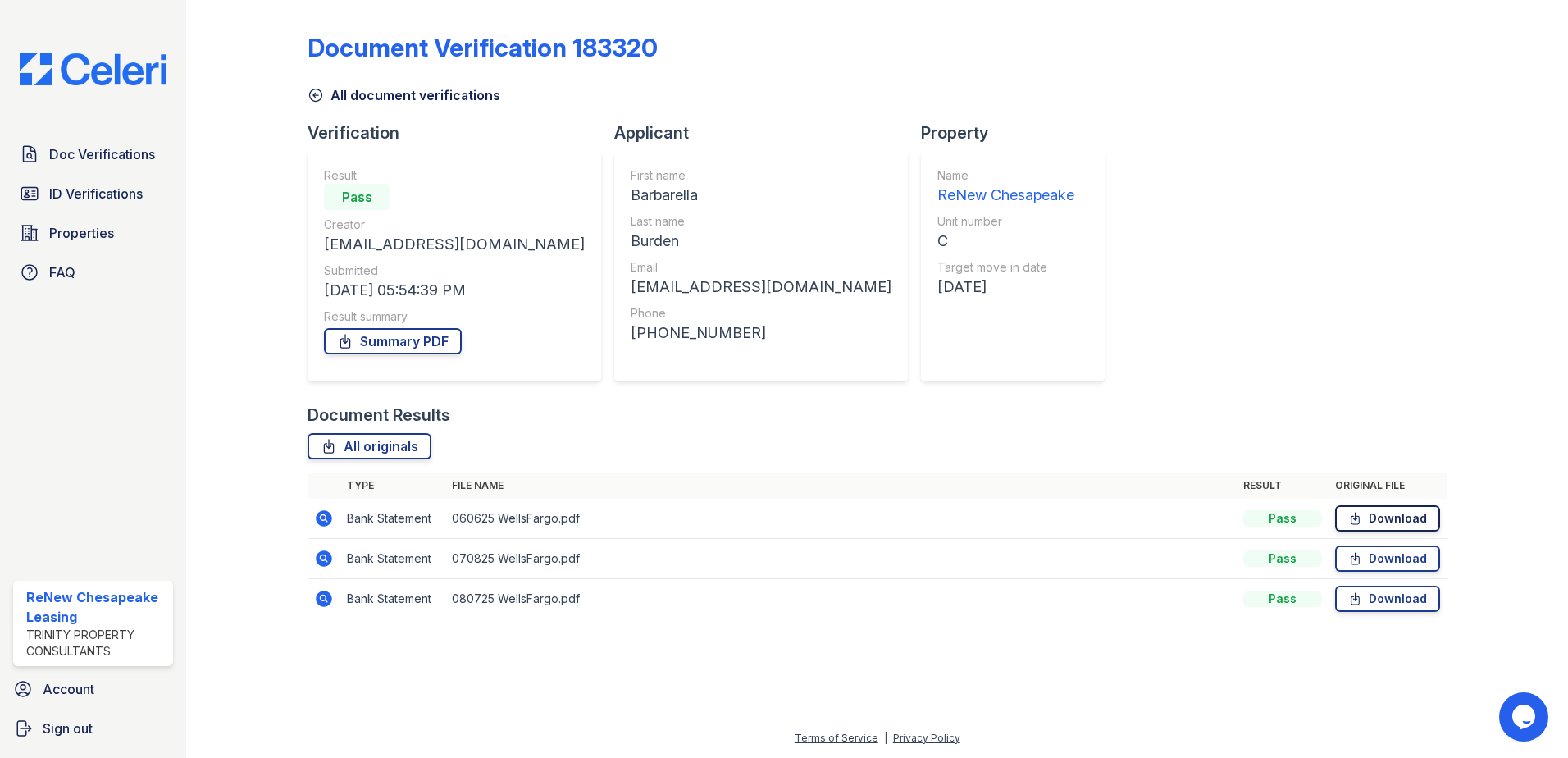
click at [1409, 531] on link "Download" at bounding box center [1387, 518] width 105 height 26
click at [104, 159] on span "Doc Verifications" at bounding box center [102, 154] width 106 height 20
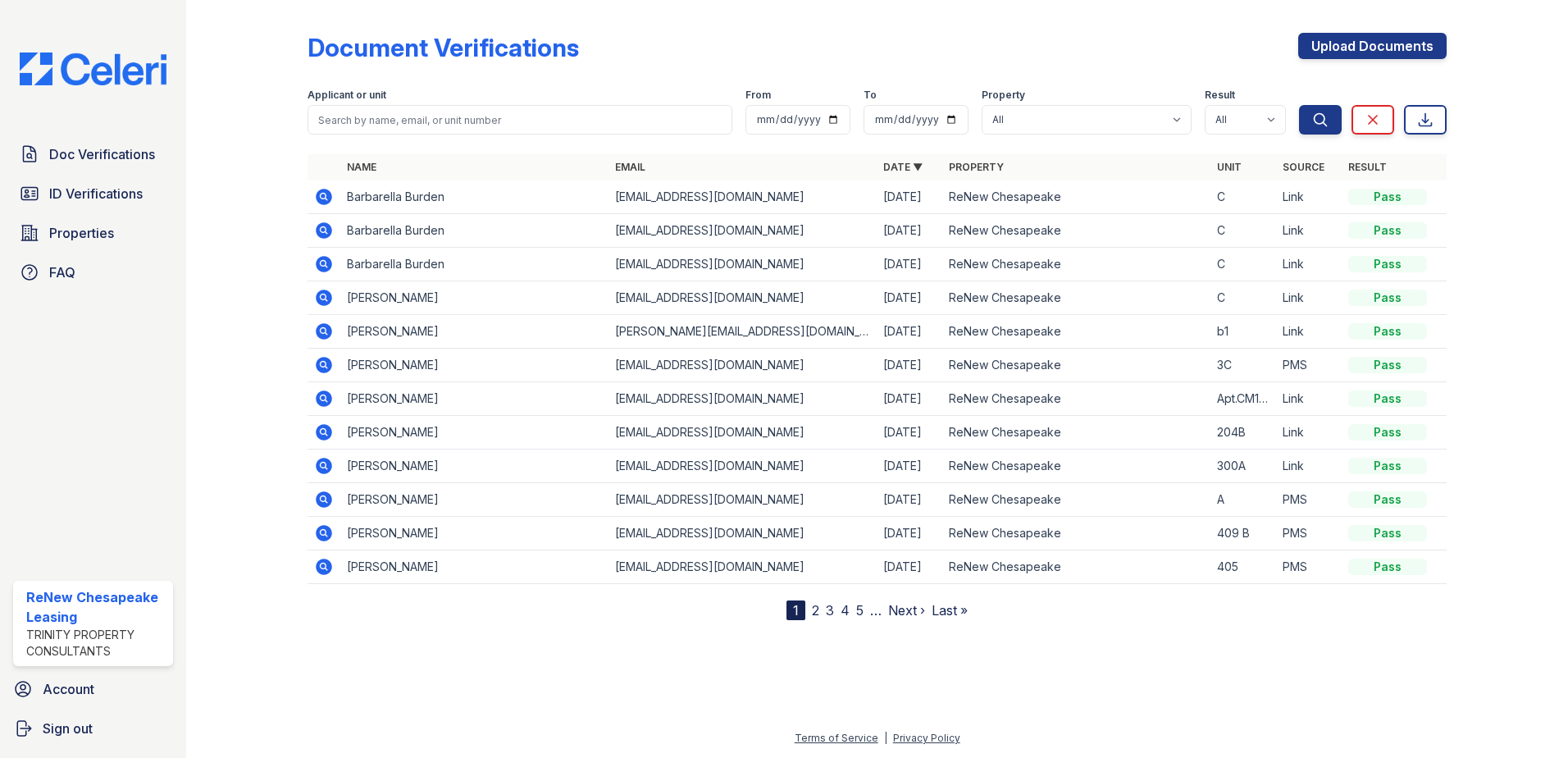
click at [317, 225] on icon at bounding box center [324, 230] width 20 height 20
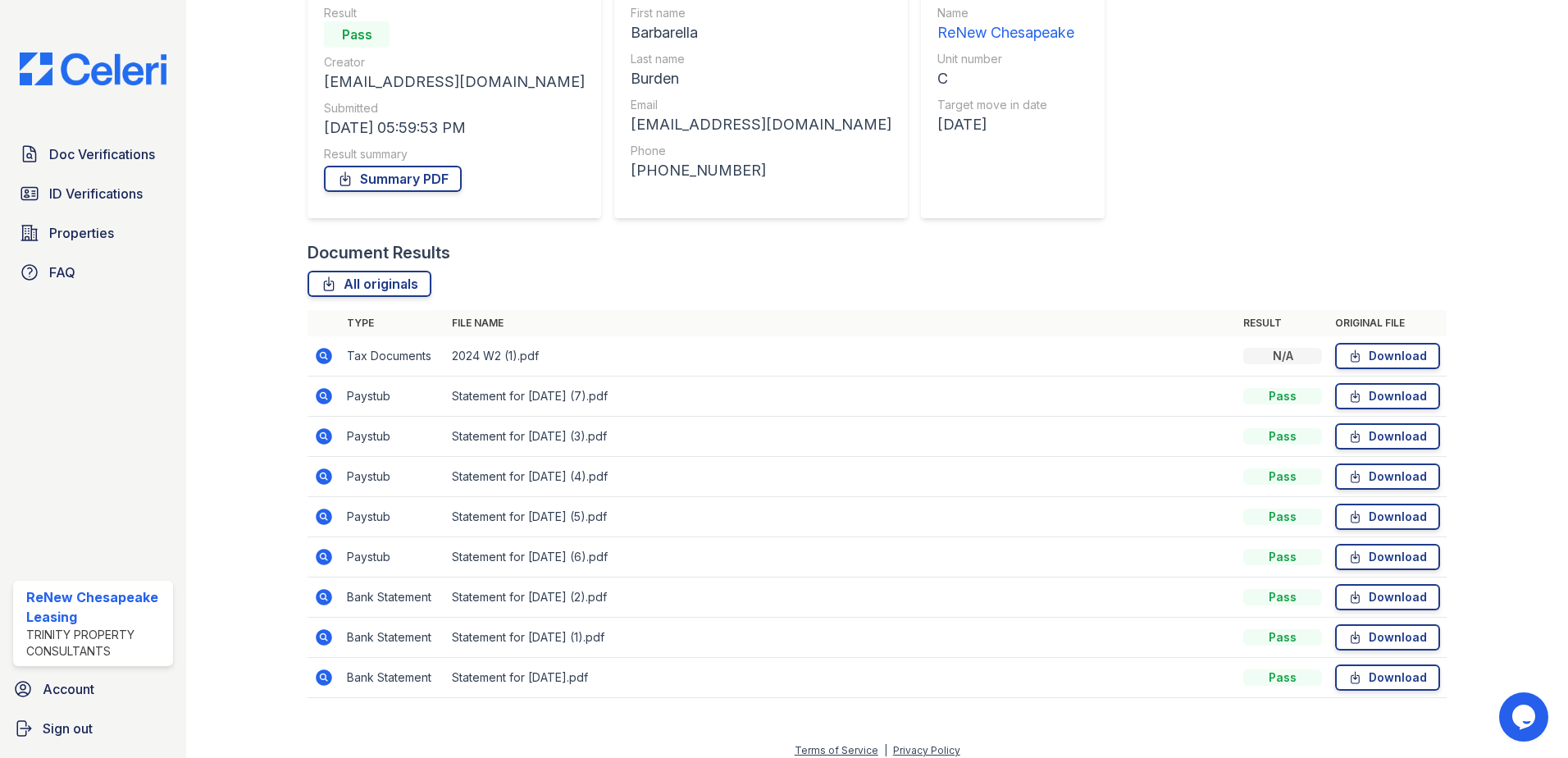
scroll to position [175, 0]
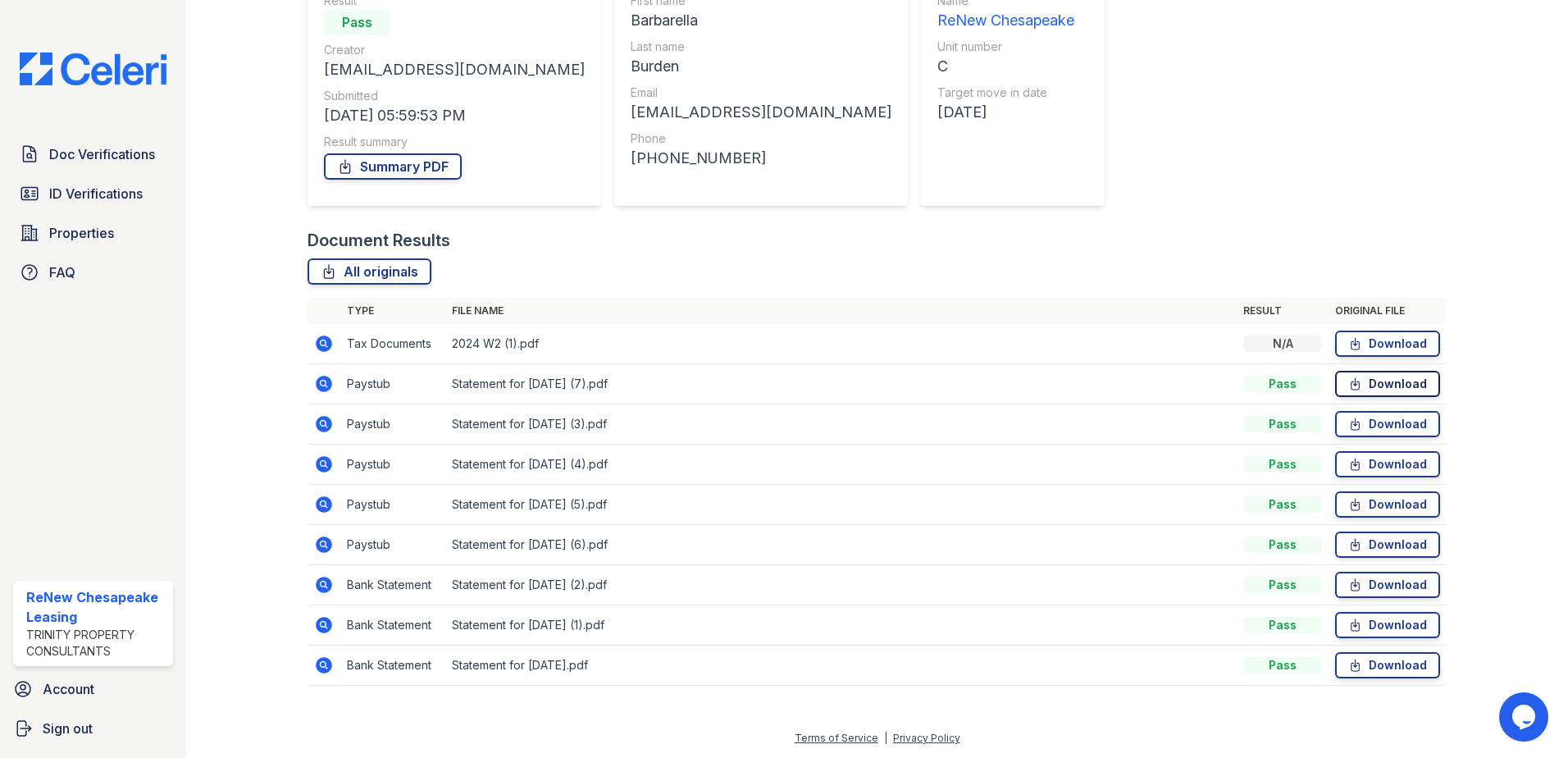
click at [1348, 388] on icon at bounding box center [1355, 384] width 14 height 16
click at [1377, 380] on link "Download" at bounding box center [1387, 384] width 105 height 26
click at [1415, 419] on link "Download" at bounding box center [1387, 424] width 105 height 26
click at [1364, 465] on link "Download" at bounding box center [1387, 464] width 105 height 26
click at [1352, 508] on icon at bounding box center [1355, 504] width 14 height 16
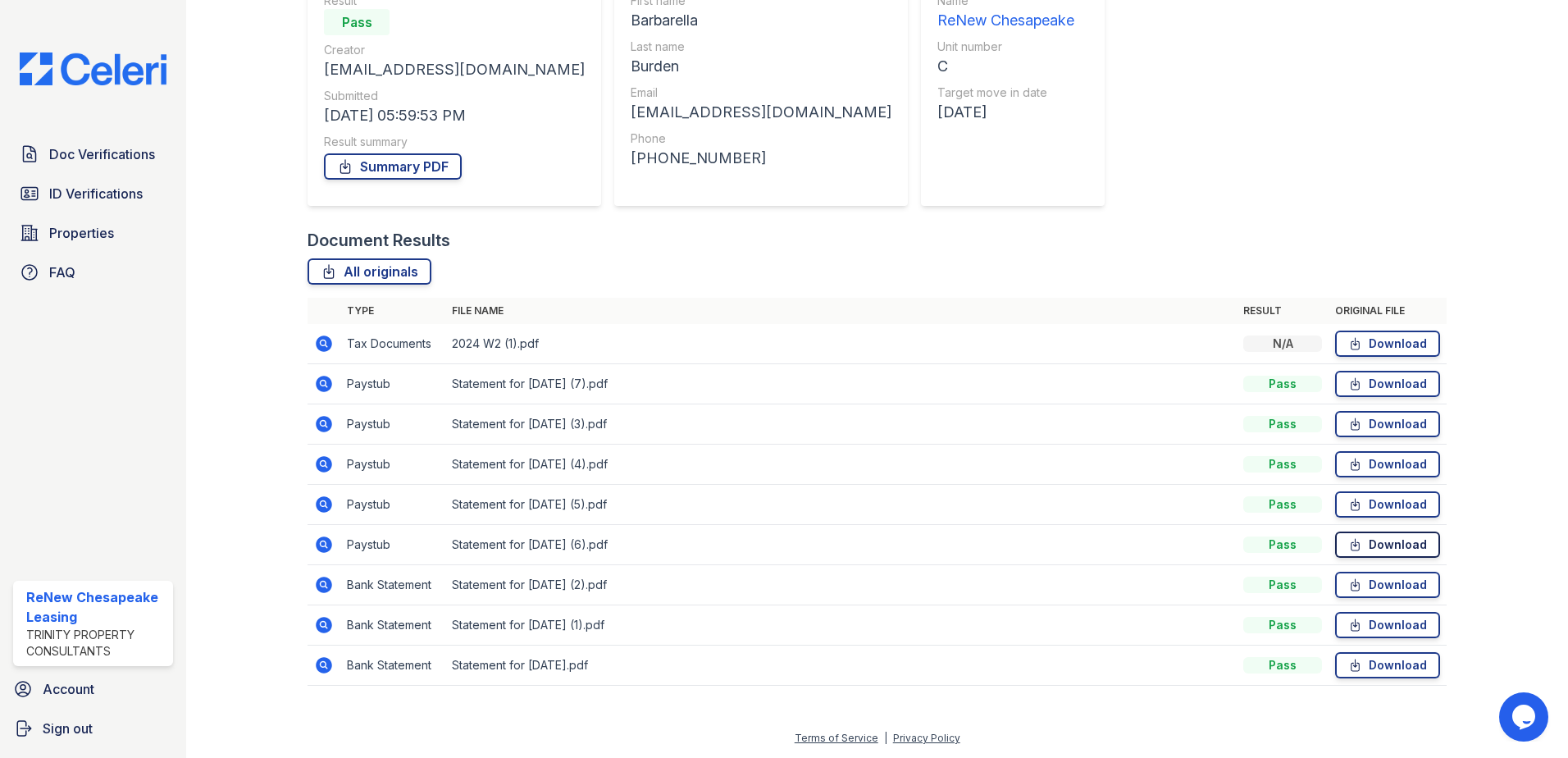
click at [1348, 547] on icon at bounding box center [1355, 544] width 14 height 16
click at [1366, 583] on link "Download" at bounding box center [1387, 585] width 105 height 26
click at [1384, 622] on link "Download" at bounding box center [1387, 625] width 105 height 26
click at [1366, 654] on link "Download" at bounding box center [1387, 665] width 105 height 26
click at [87, 147] on span "Doc Verifications" at bounding box center [102, 154] width 106 height 20
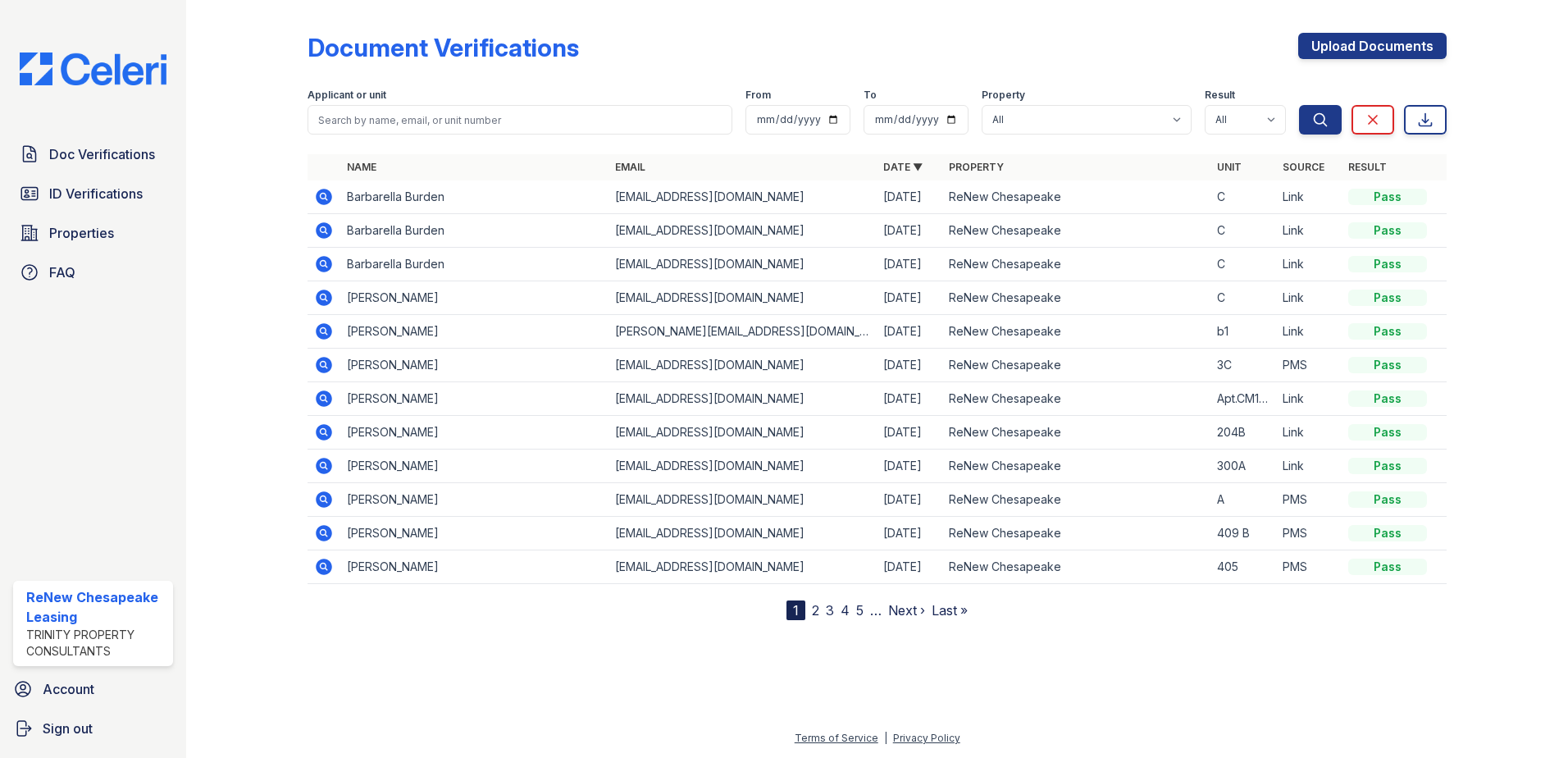
click at [339, 195] on td at bounding box center [324, 197] width 33 height 34
click at [332, 195] on icon at bounding box center [324, 197] width 16 height 16
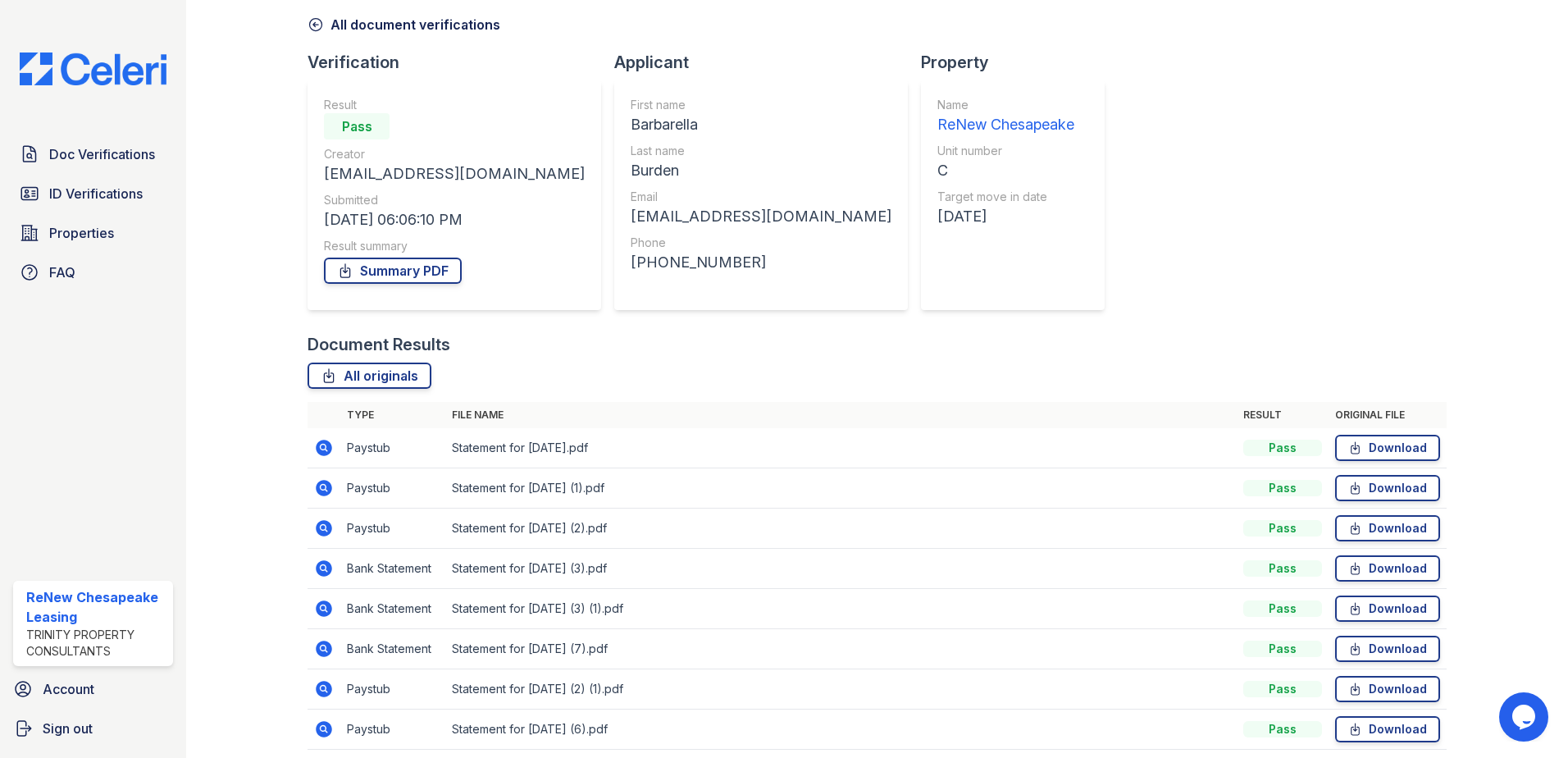
scroll to position [134, 0]
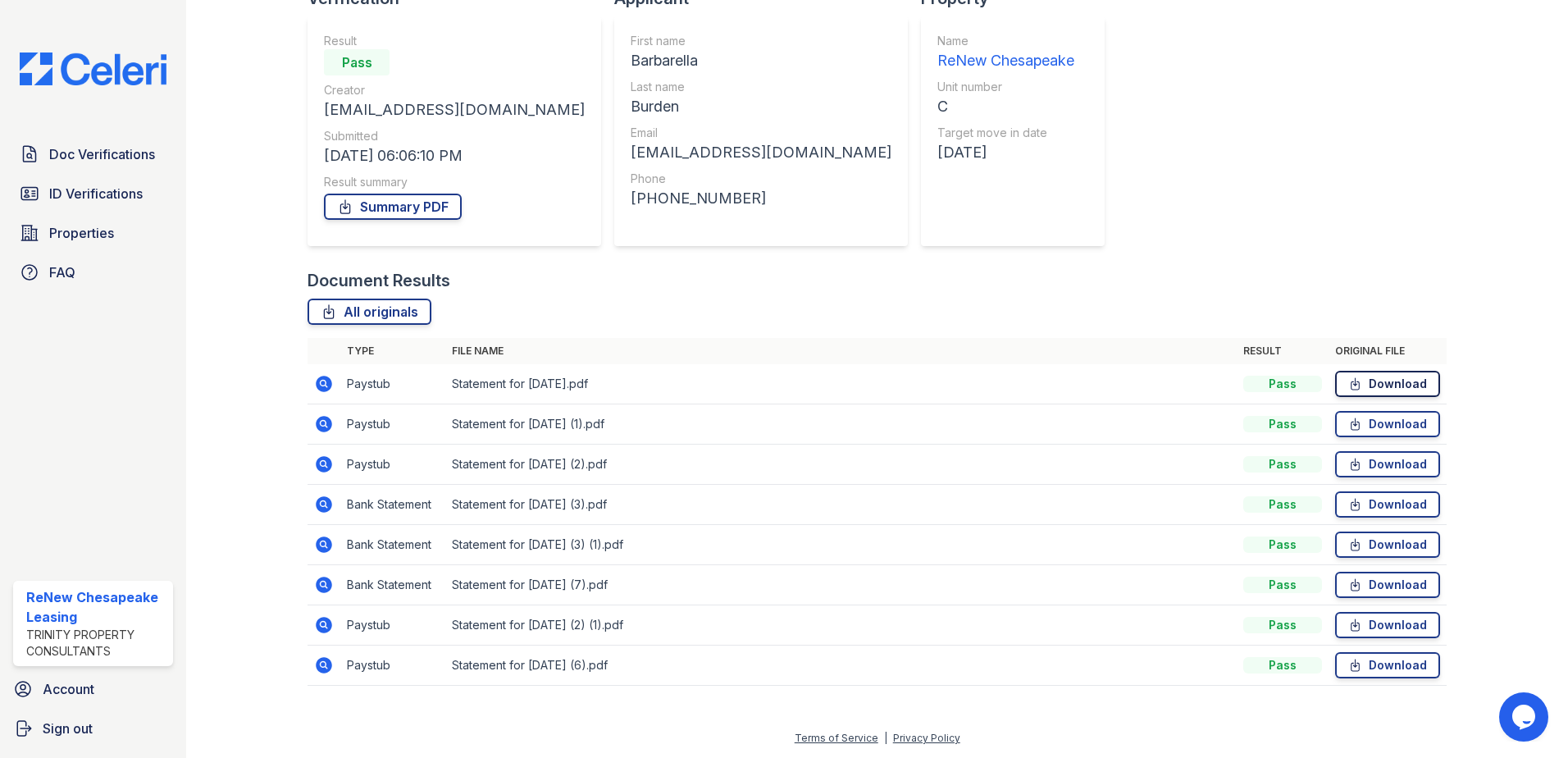
click at [1400, 379] on link "Download" at bounding box center [1387, 384] width 105 height 26
click at [1359, 428] on link "Download" at bounding box center [1387, 424] width 105 height 26
click at [1369, 465] on link "Download" at bounding box center [1387, 464] width 105 height 26
click at [1355, 498] on link "Download" at bounding box center [1387, 504] width 105 height 26
click at [1368, 541] on link "Download" at bounding box center [1387, 545] width 105 height 26
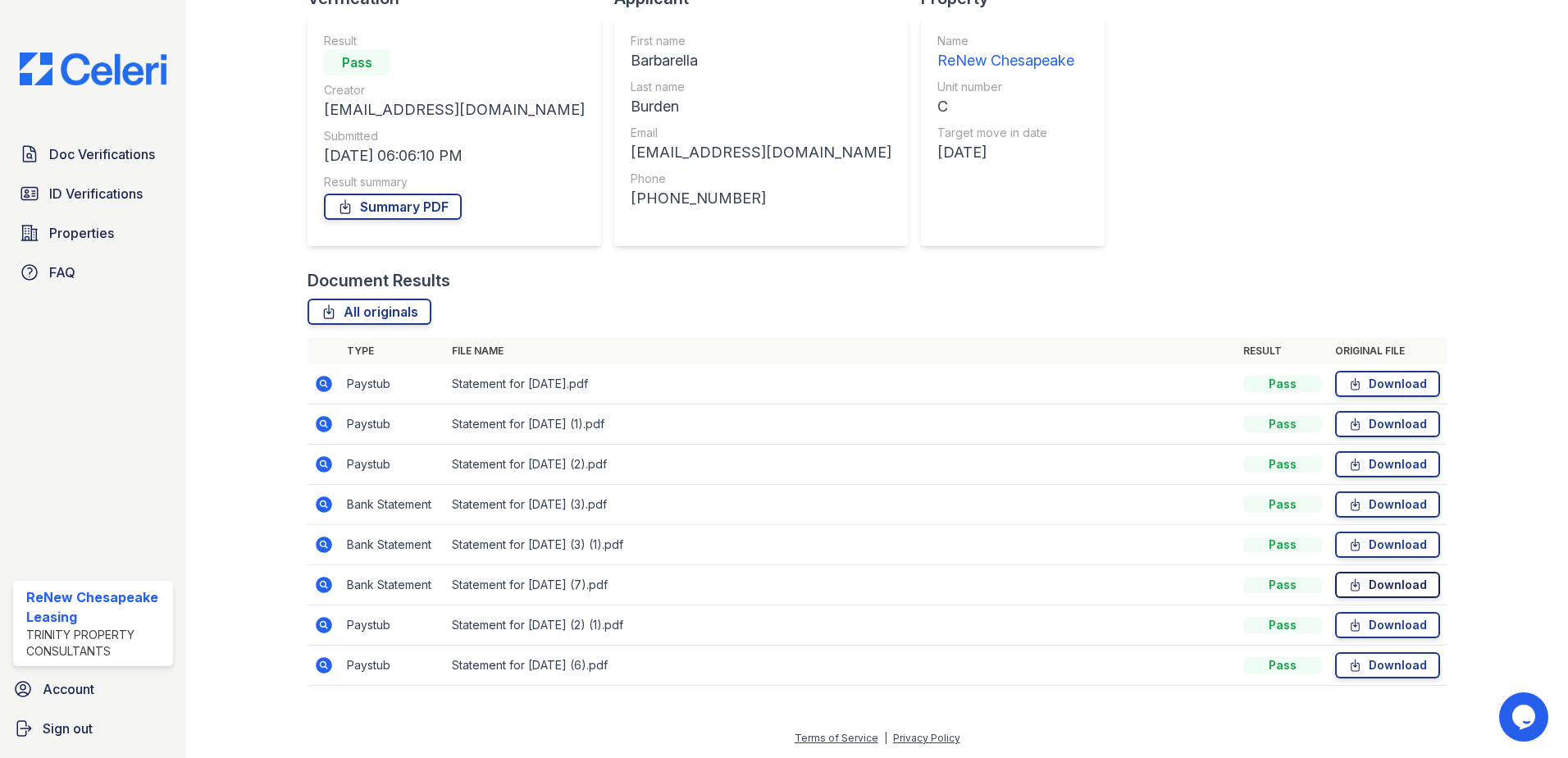
click at [1367, 580] on link "Download" at bounding box center [1387, 585] width 105 height 26
click at [1366, 622] on link "Download" at bounding box center [1387, 625] width 105 height 26
click at [1384, 670] on link "Download" at bounding box center [1387, 665] width 105 height 26
